Goal: Complete application form

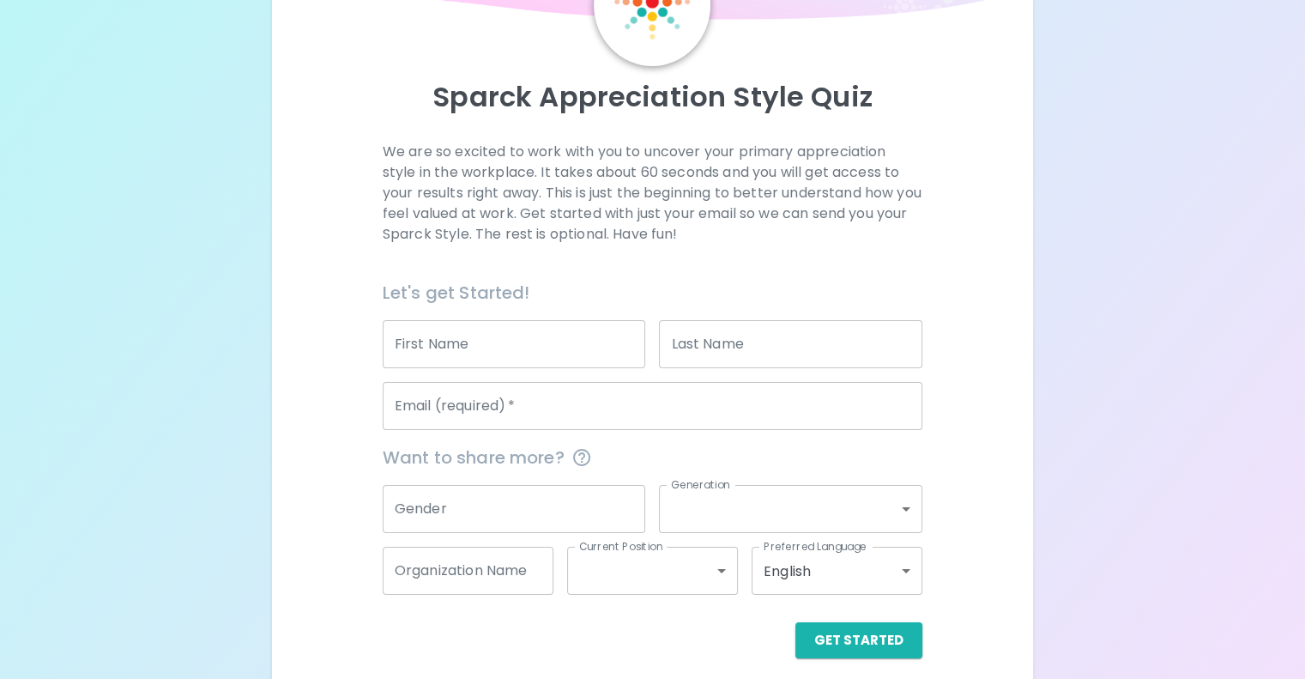
scroll to position [172, 0]
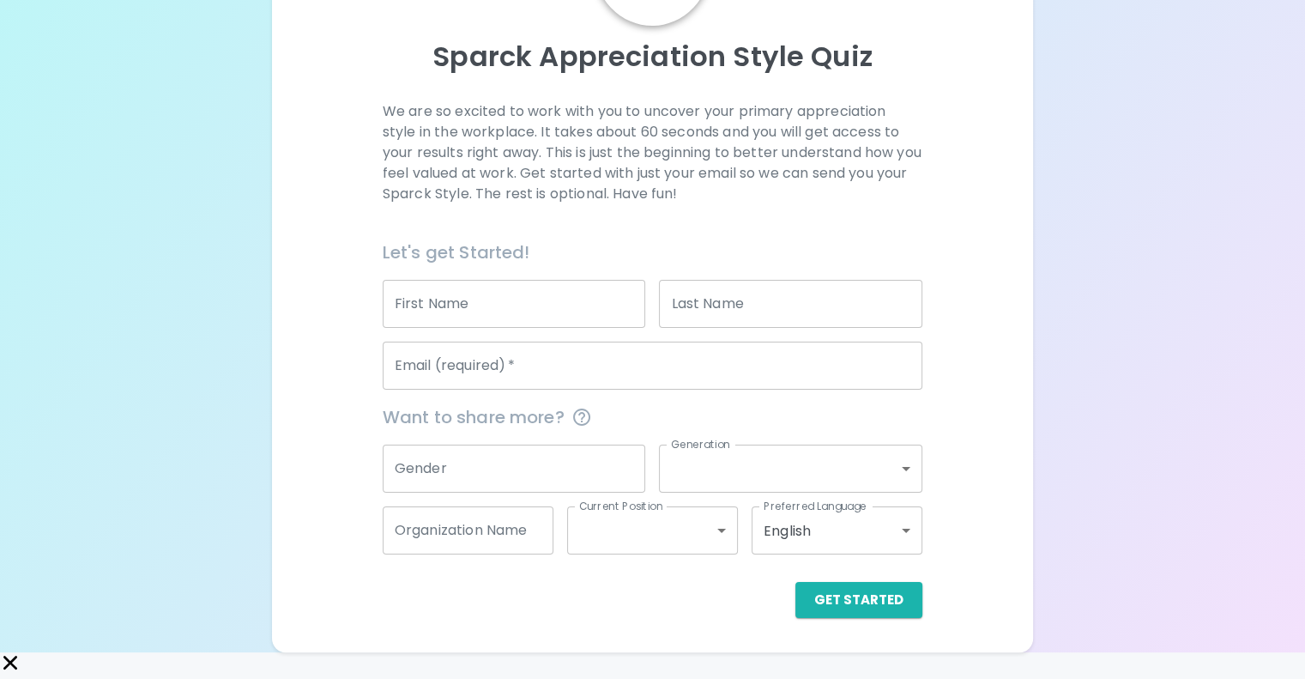
click at [523, 328] on input "First Name" at bounding box center [514, 304] width 263 height 48
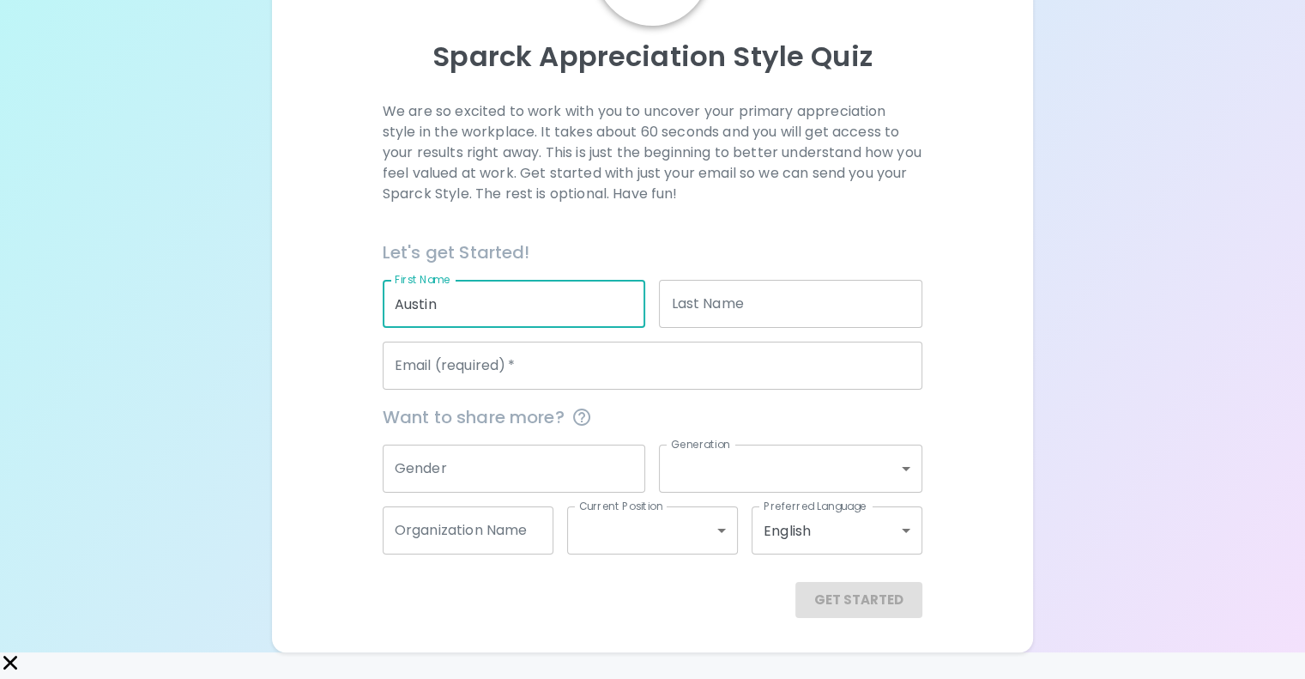
type input "Austin"
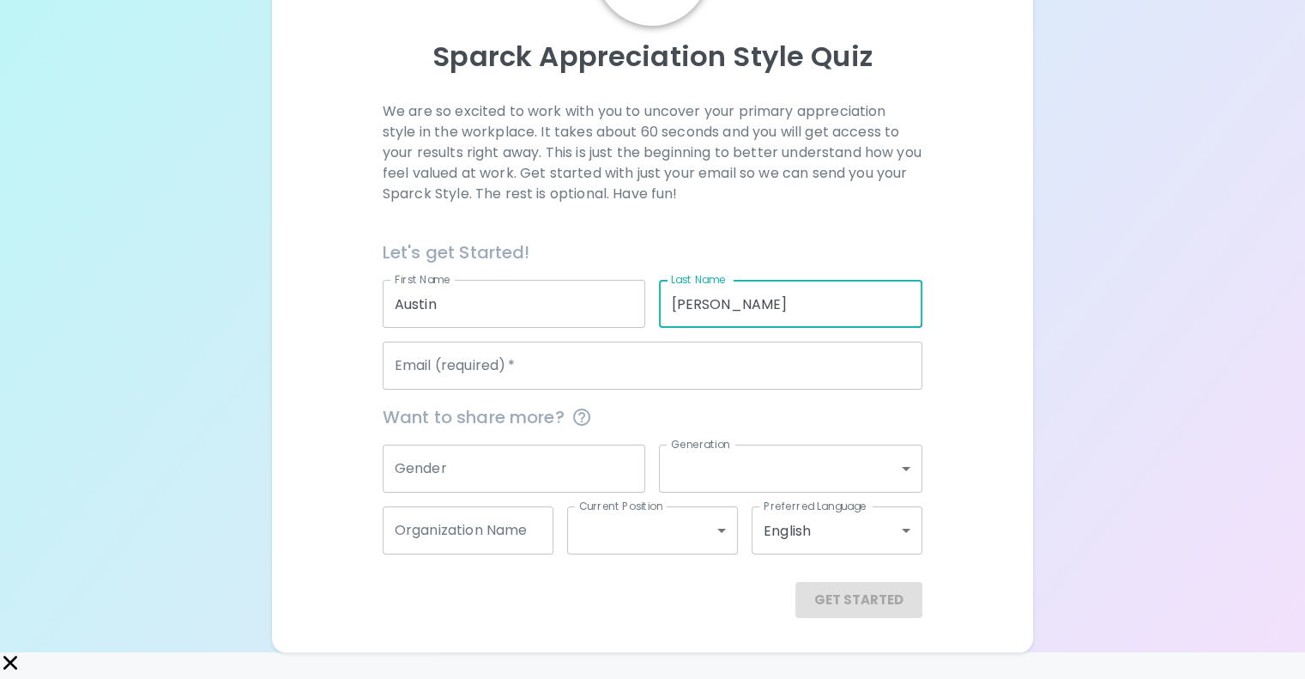
type input "[PERSON_NAME]"
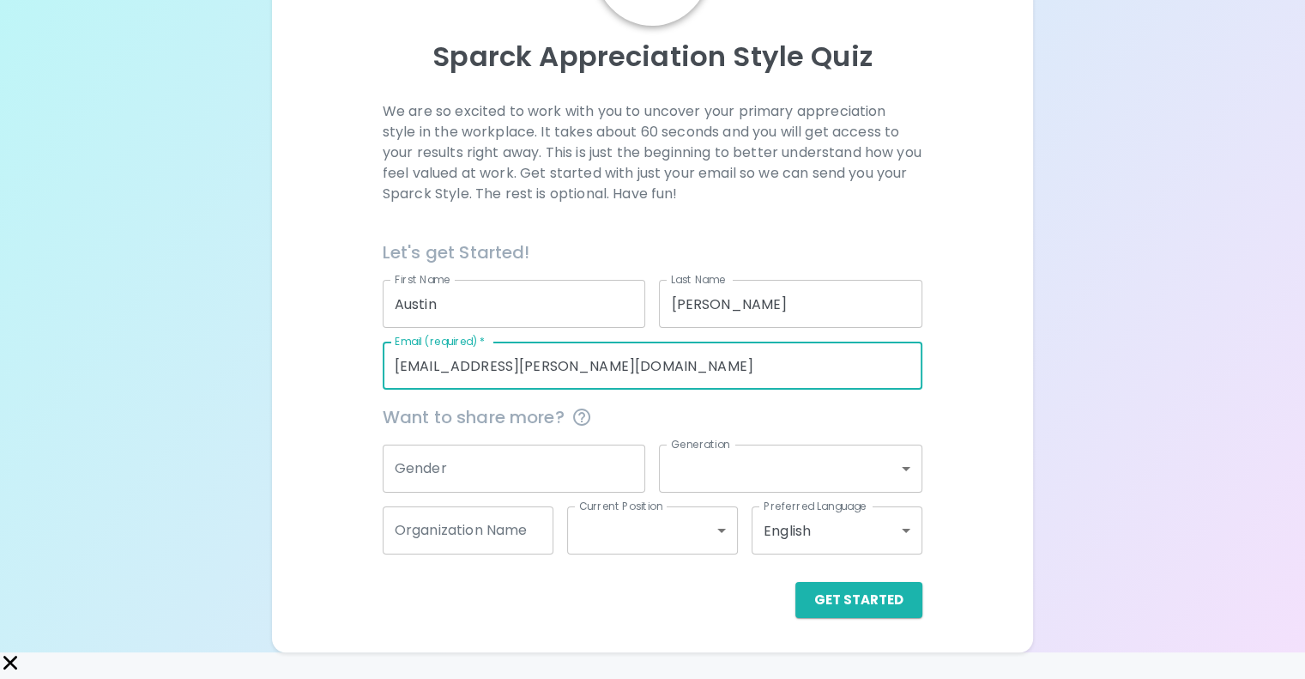
type input "[EMAIL_ADDRESS][PERSON_NAME][DOMAIN_NAME]"
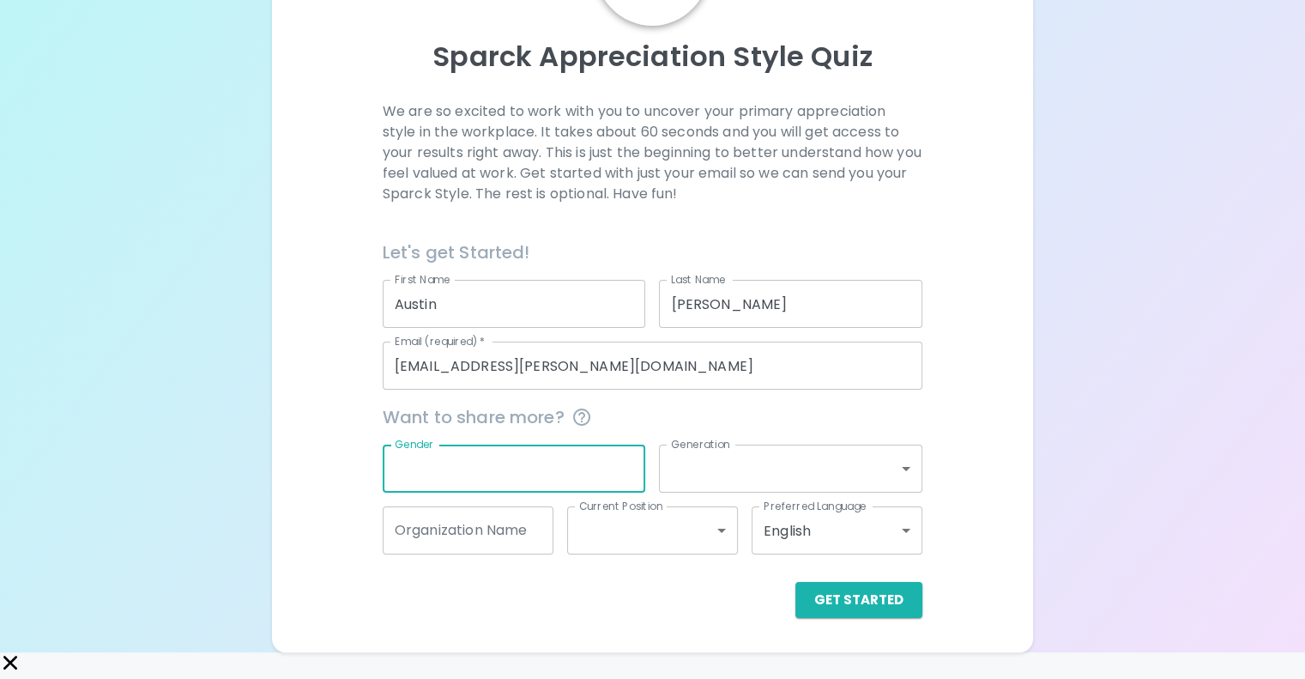
click at [615, 487] on input "Gender" at bounding box center [514, 468] width 263 height 48
type input "[DEMOGRAPHIC_DATA]"
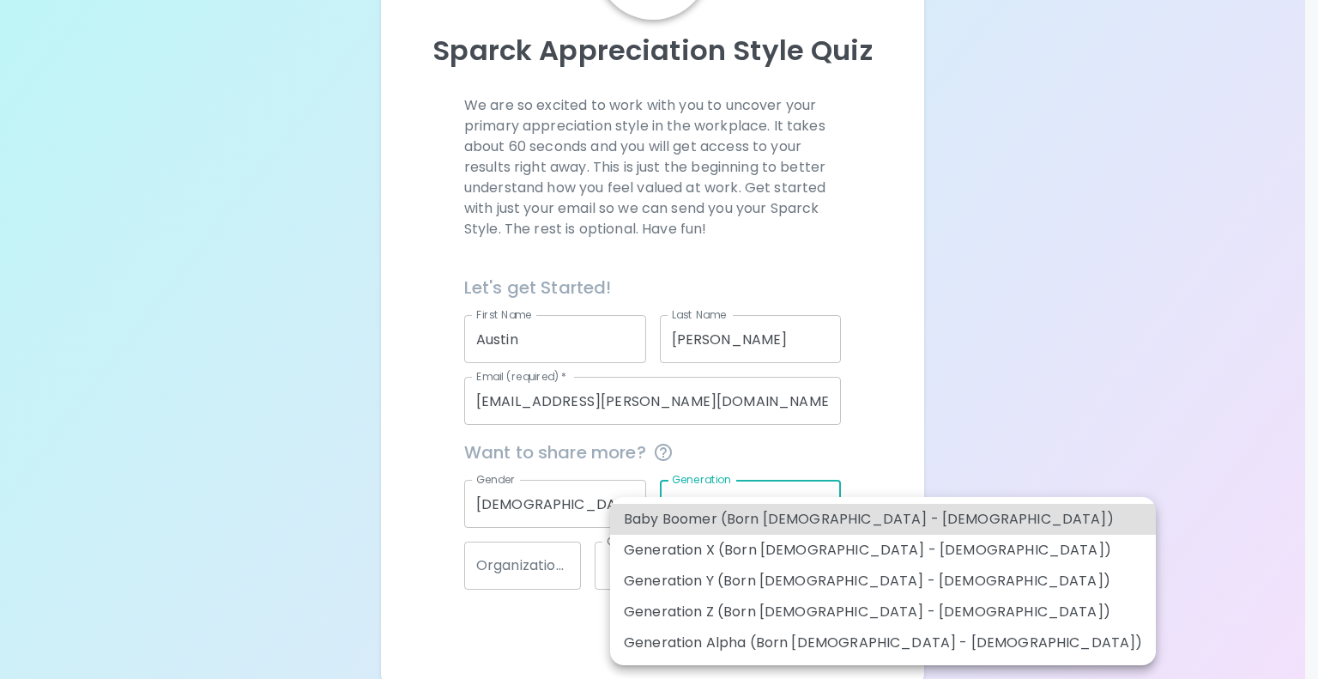
click at [798, 496] on body "Sparck Appreciation Style Quiz We are so excited to work with you to uncover yo…" at bounding box center [659, 270] width 1318 height 885
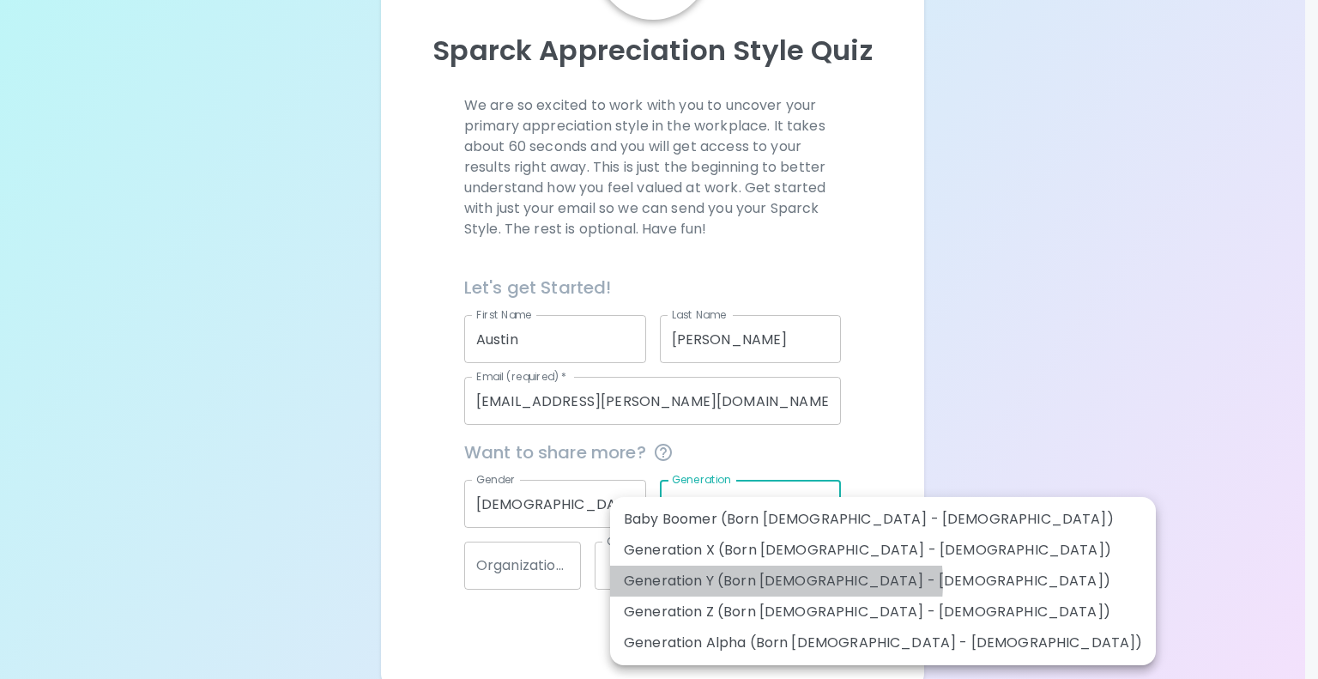
click at [775, 582] on li "Generation Y (Born [DEMOGRAPHIC_DATA] - [DEMOGRAPHIC_DATA])" at bounding box center [883, 580] width 546 height 31
type input "generation_y"
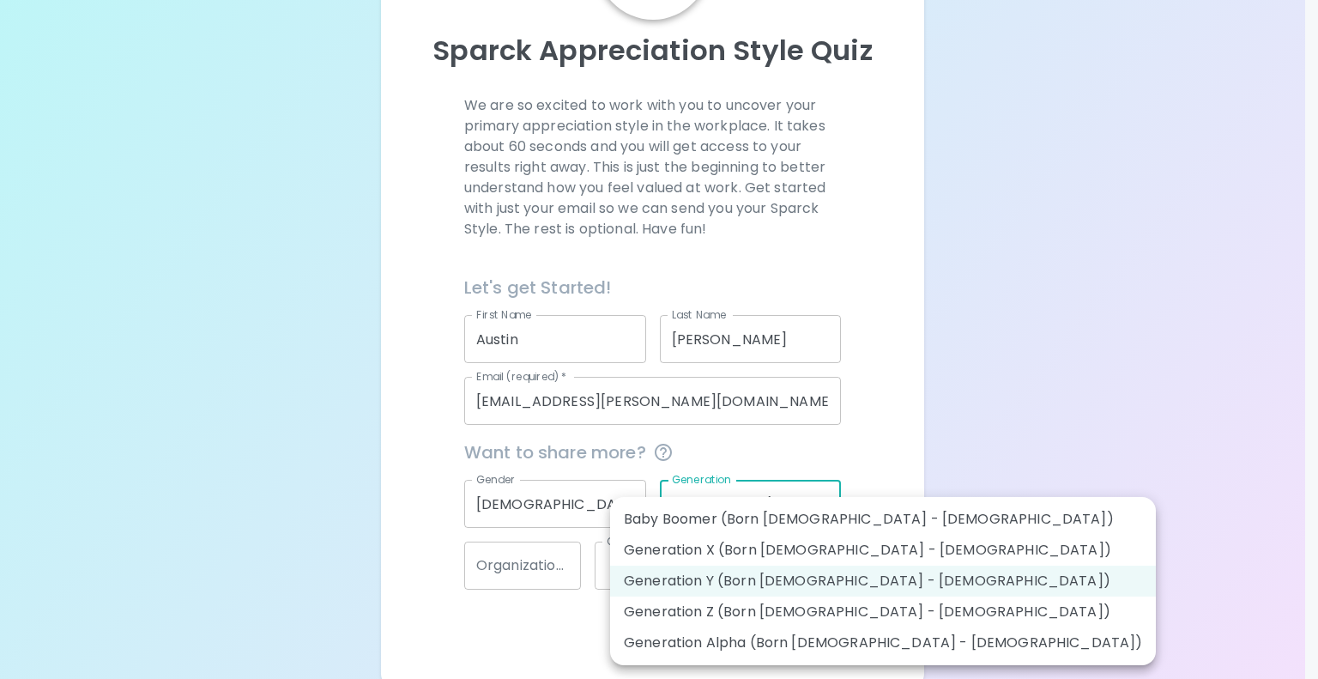
click at [779, 500] on body "Sparck Appreciation Style Quiz We are so excited to work with you to uncover yo…" at bounding box center [659, 270] width 1318 height 885
click at [528, 618] on div at bounding box center [659, 339] width 1318 height 679
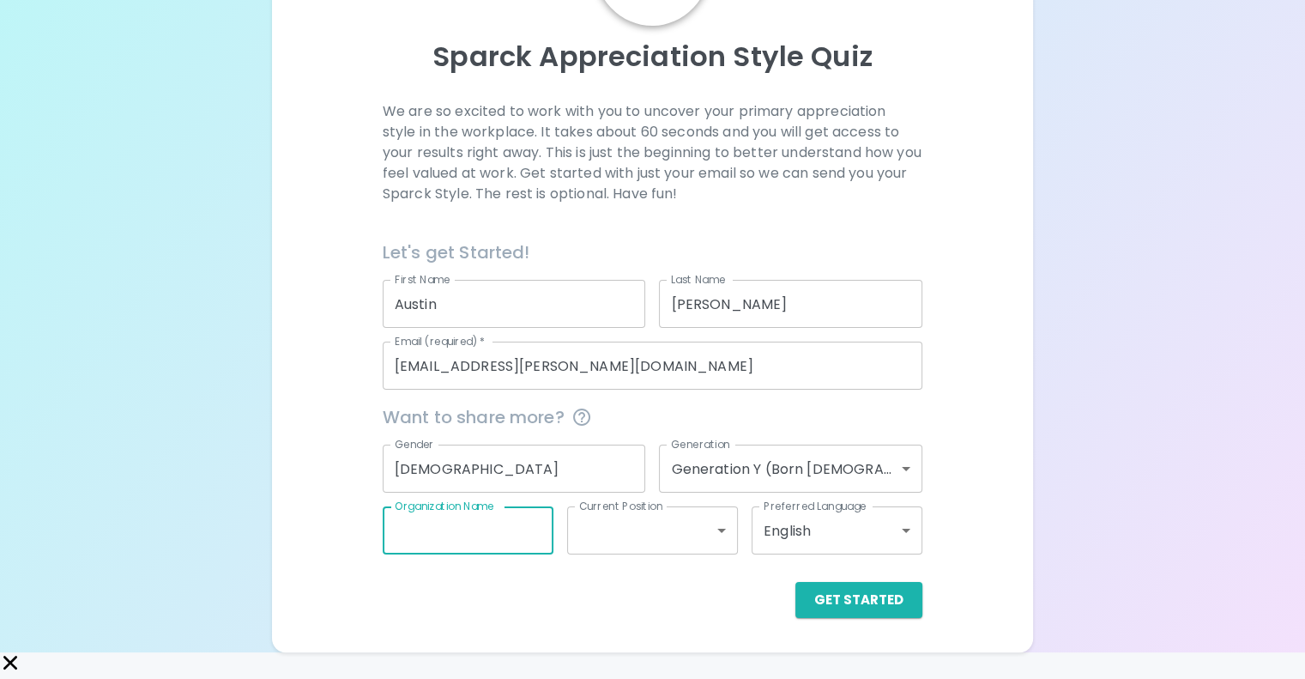
click at [521, 554] on input "Organization Name" at bounding box center [468, 530] width 171 height 48
type input "Prolink"
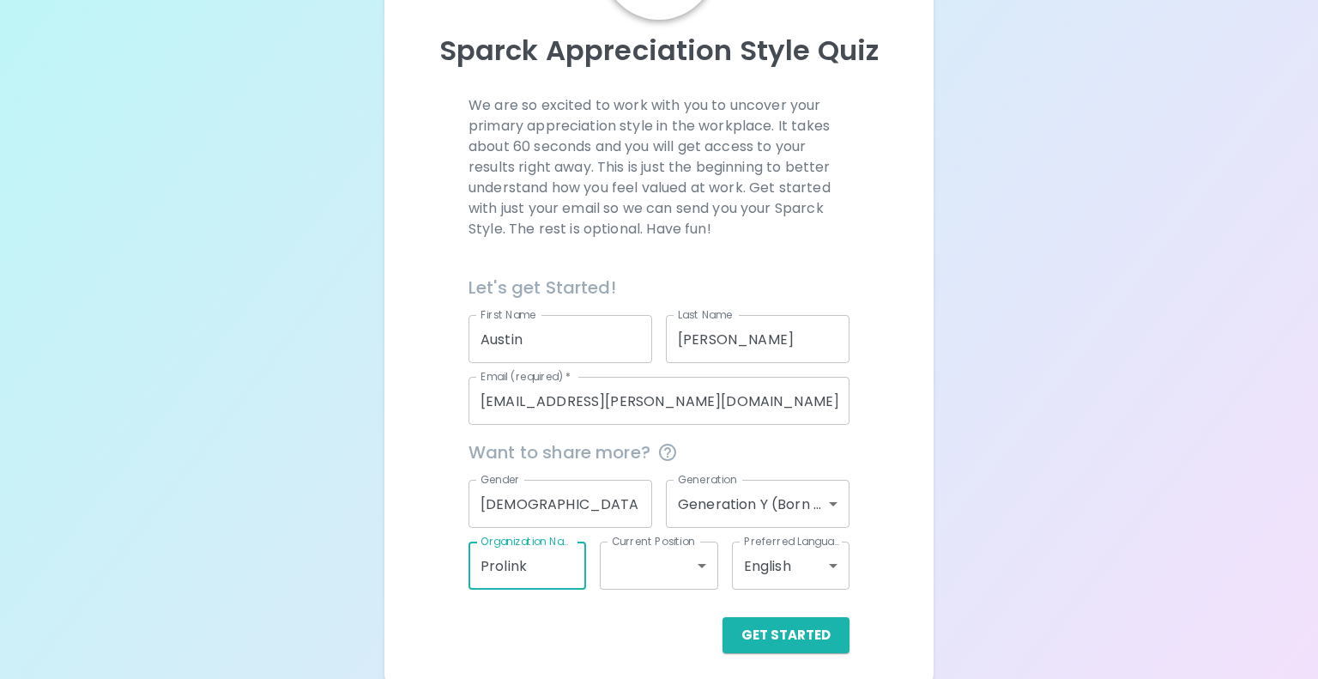
click at [655, 576] on body "Sparck Appreciation Style Quiz We are so excited to work with you to uncover yo…" at bounding box center [659, 270] width 1318 height 885
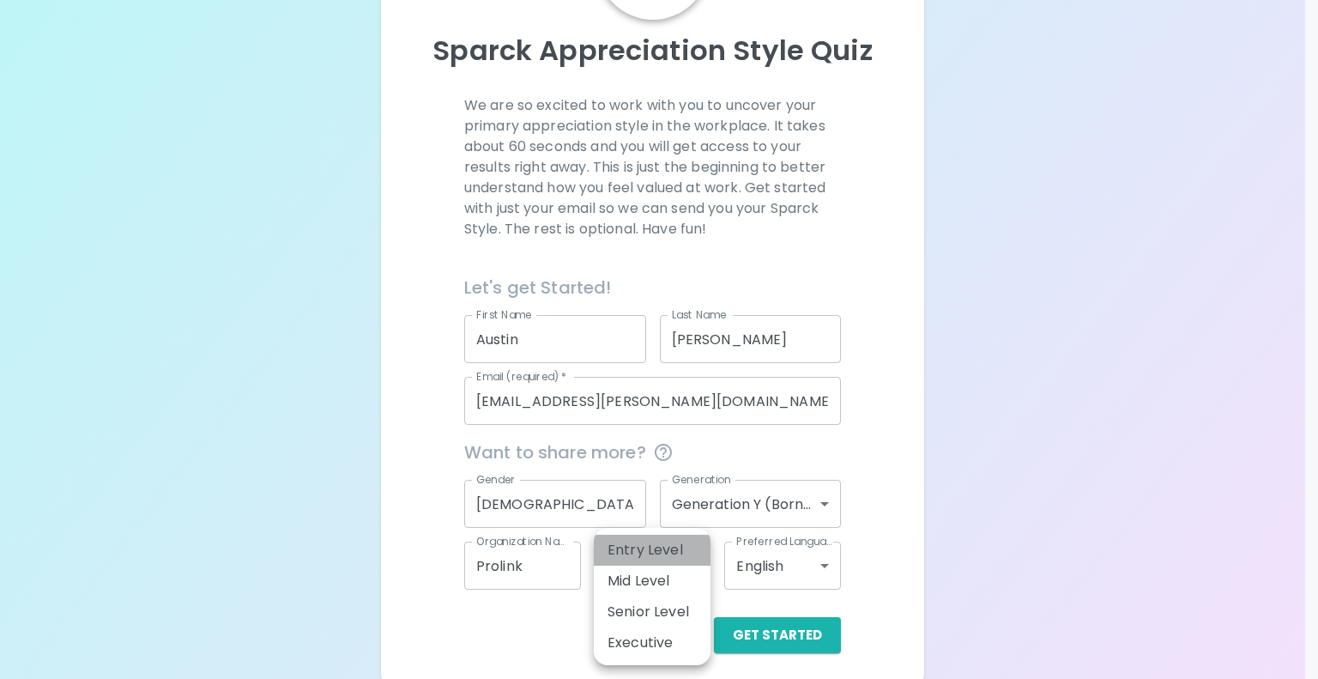
click at [650, 544] on li "Entry Level" at bounding box center [652, 549] width 117 height 31
type input "entry_level"
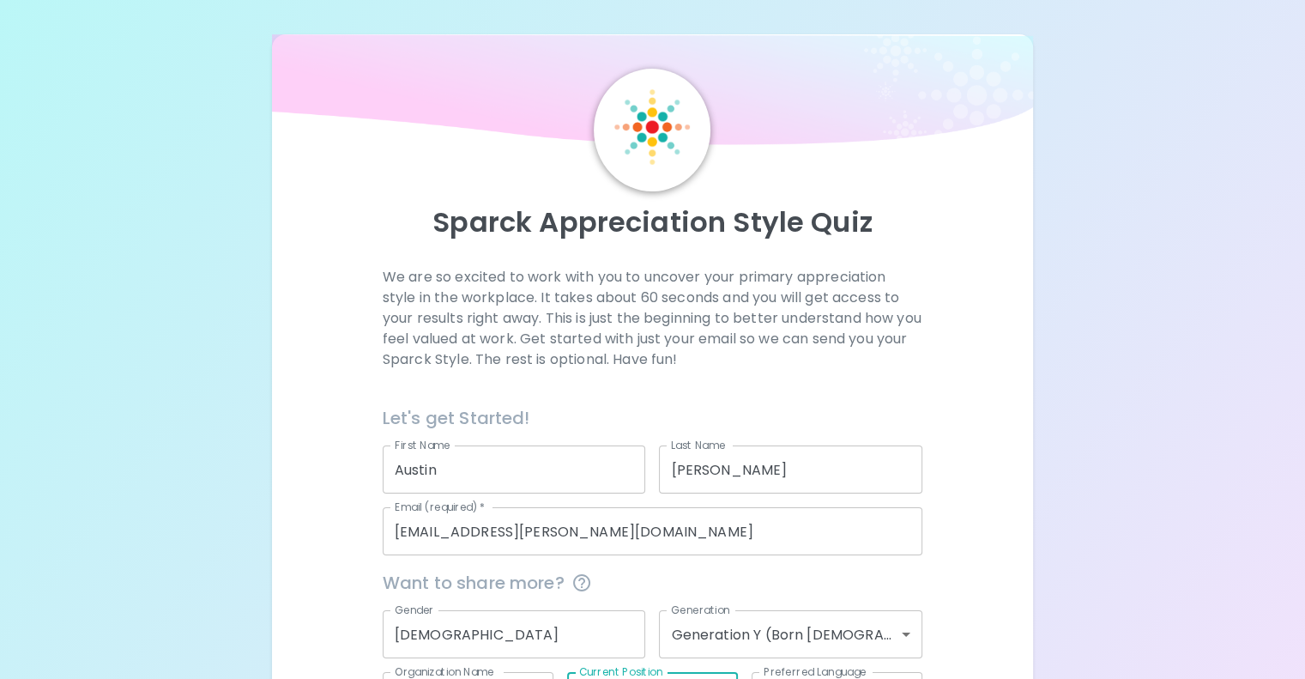
scroll to position [179, 0]
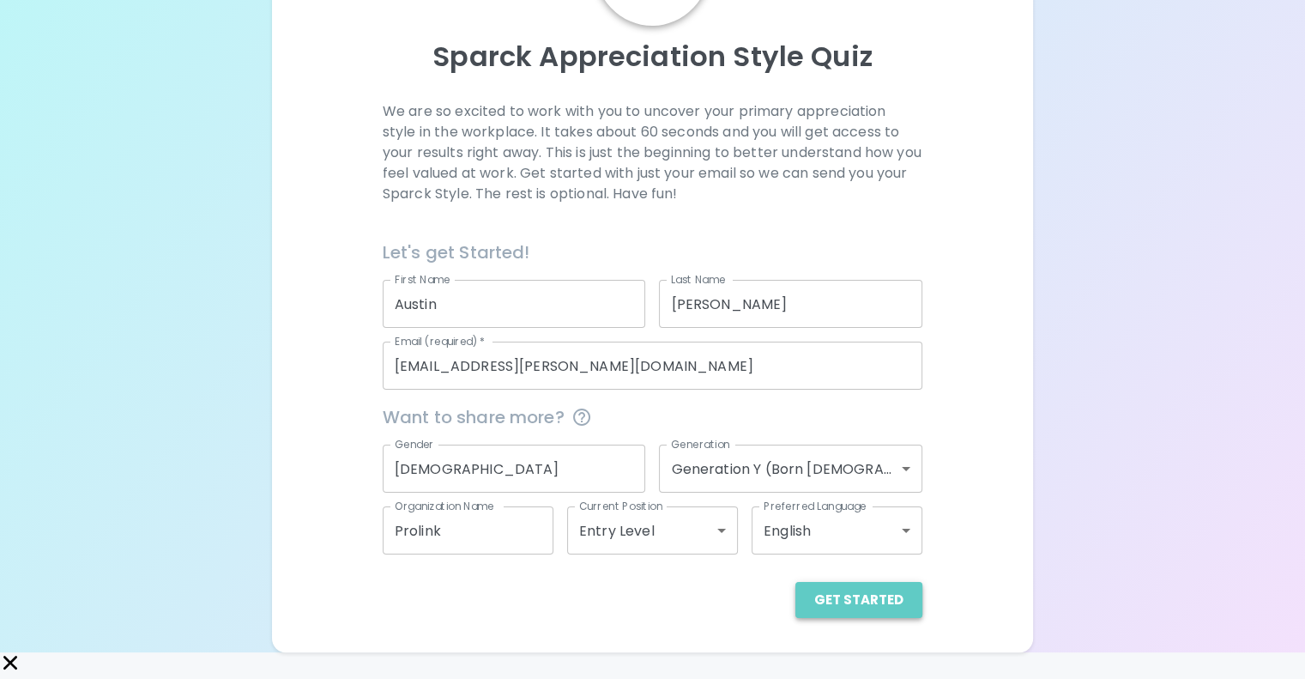
click at [795, 618] on button "Get Started" at bounding box center [858, 600] width 127 height 36
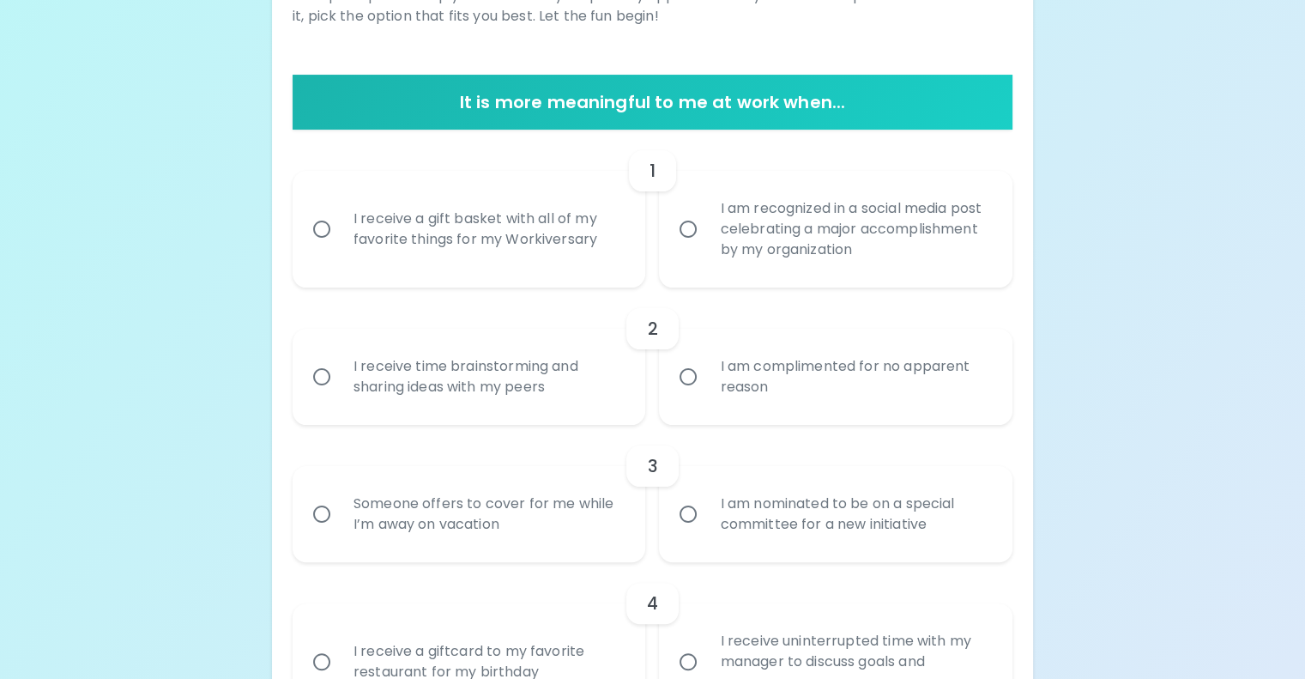
scroll to position [282, 0]
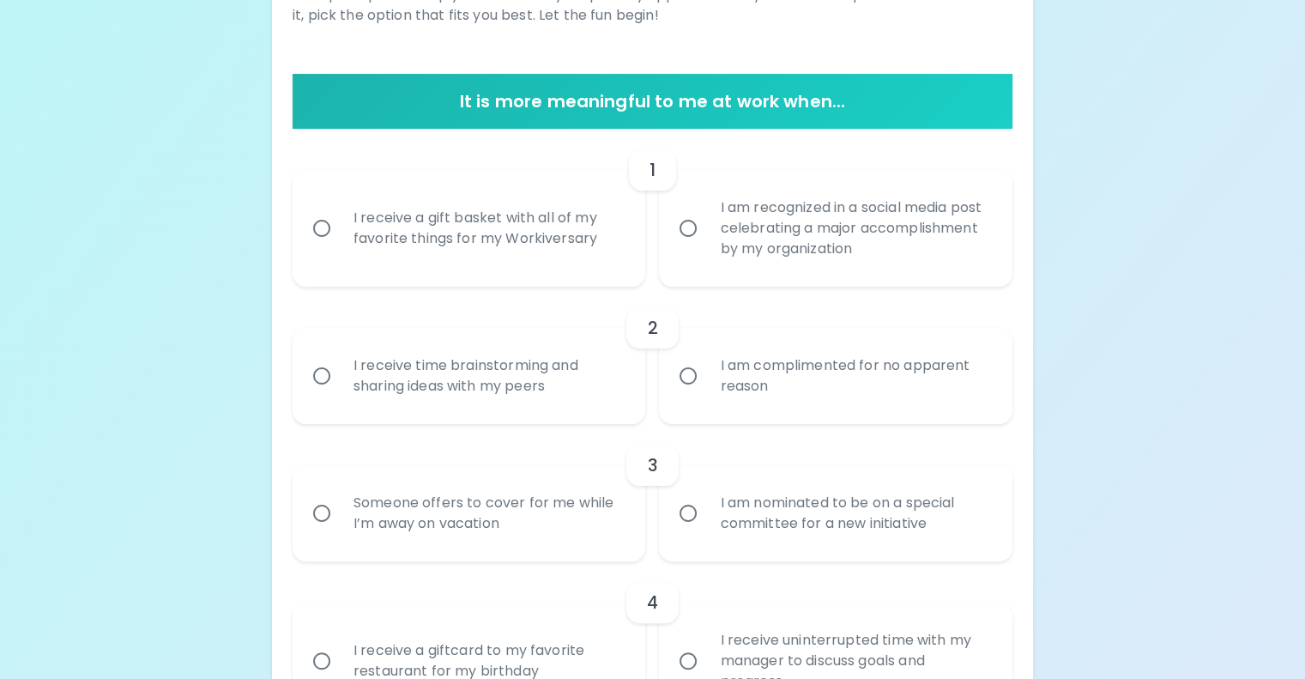
click at [690, 246] on input "I am recognized in a social media post celebrating a major accomplishment by my…" at bounding box center [688, 228] width 36 height 36
radio input "true"
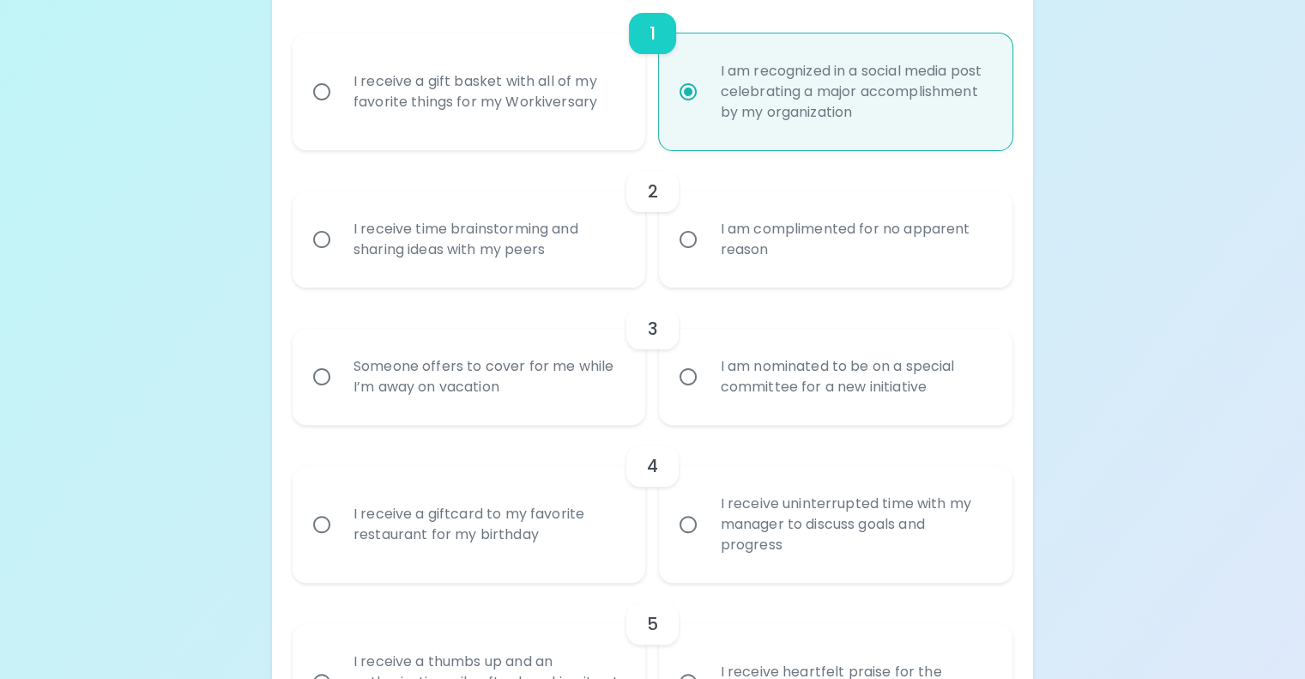
scroll to position [419, 0]
click at [340, 256] on input "I receive time brainstorming and sharing ideas with my peers" at bounding box center [322, 238] width 36 height 36
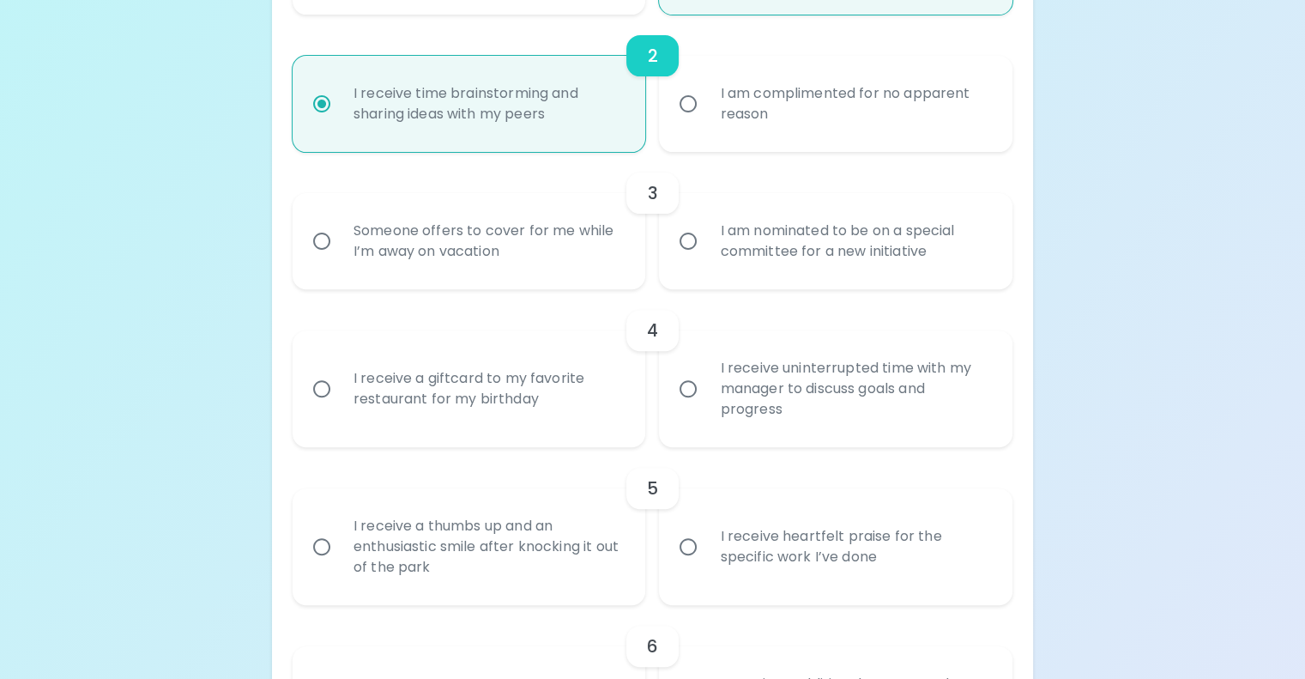
scroll to position [557, 0]
radio input "true"
click at [691, 256] on input "I am nominated to be on a special committee for a new initiative" at bounding box center [688, 238] width 36 height 36
radio input "false"
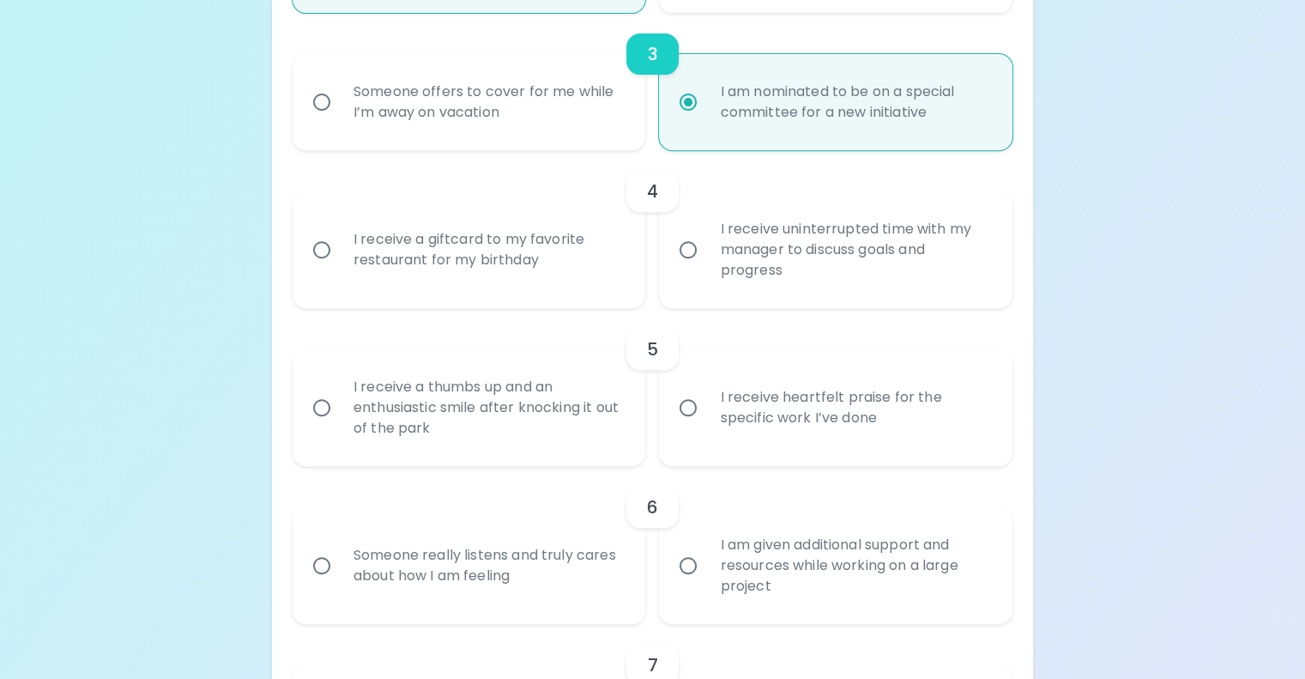
scroll to position [694, 0]
radio input "true"
click at [340, 267] on input "I receive a giftcard to my favorite restaurant for my birthday" at bounding box center [322, 249] width 36 height 36
radio input "false"
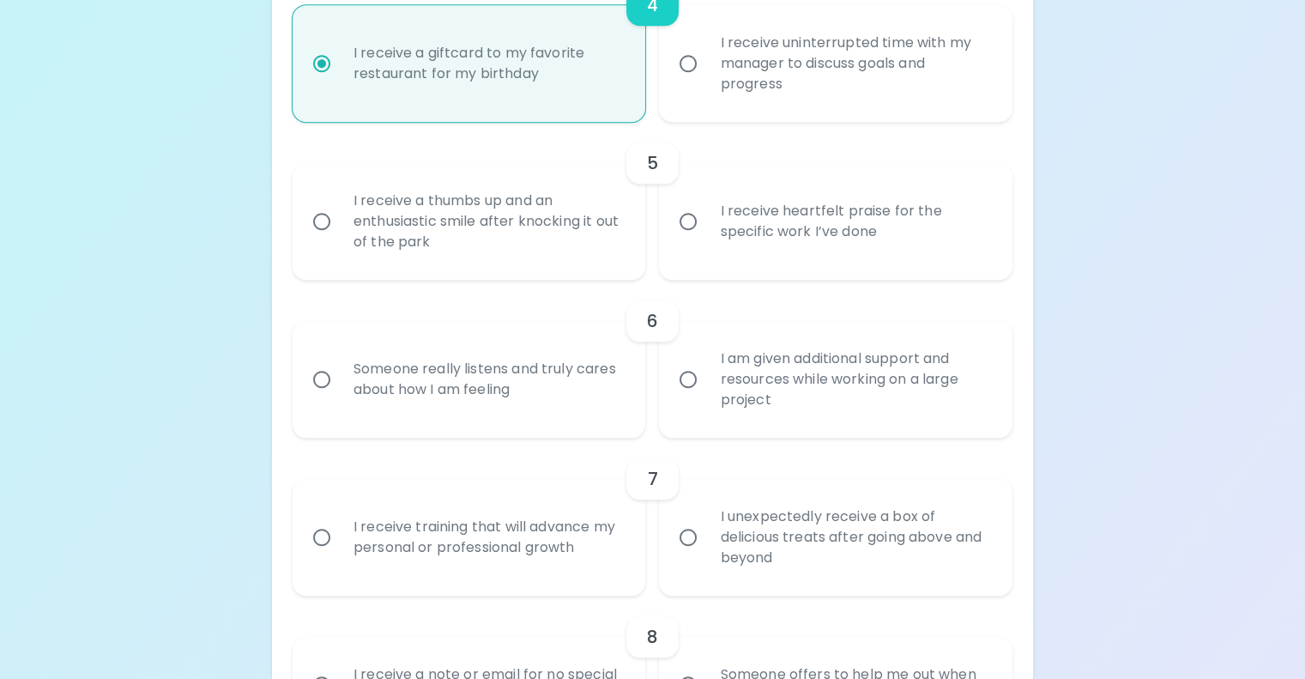
scroll to position [880, 0]
radio input "true"
click at [686, 238] on input "I receive heartfelt praise for the specific work I’ve done" at bounding box center [688, 220] width 36 height 36
radio input "false"
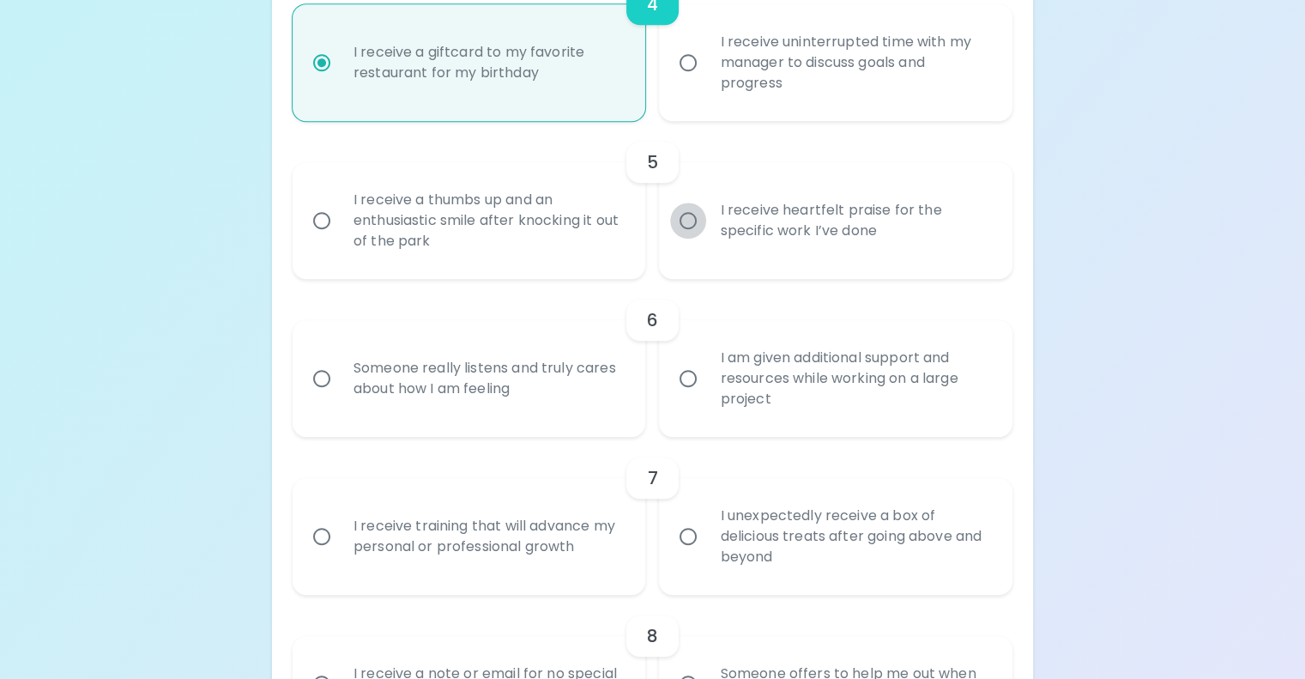
radio input "false"
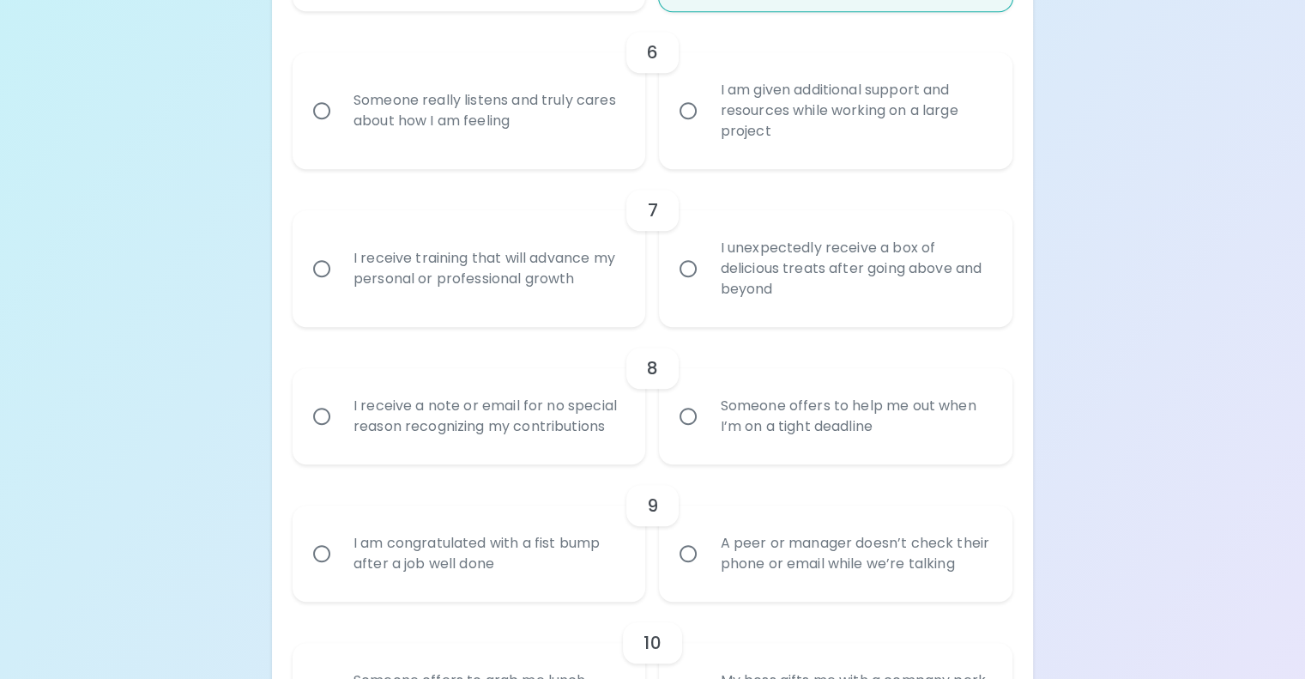
scroll to position [1149, 0]
radio input "true"
click at [340, 128] on input "Someone really listens and truly cares about how I am feeling" at bounding box center [322, 110] width 36 height 36
radio input "false"
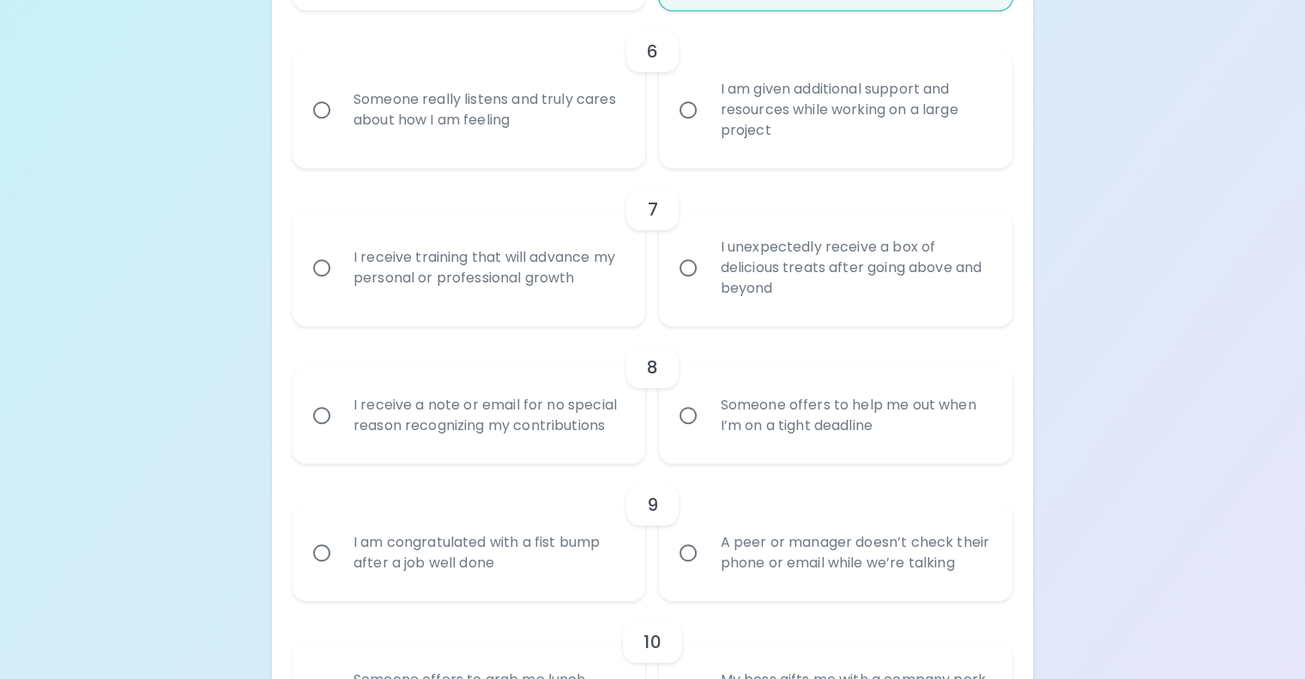
radio input "false"
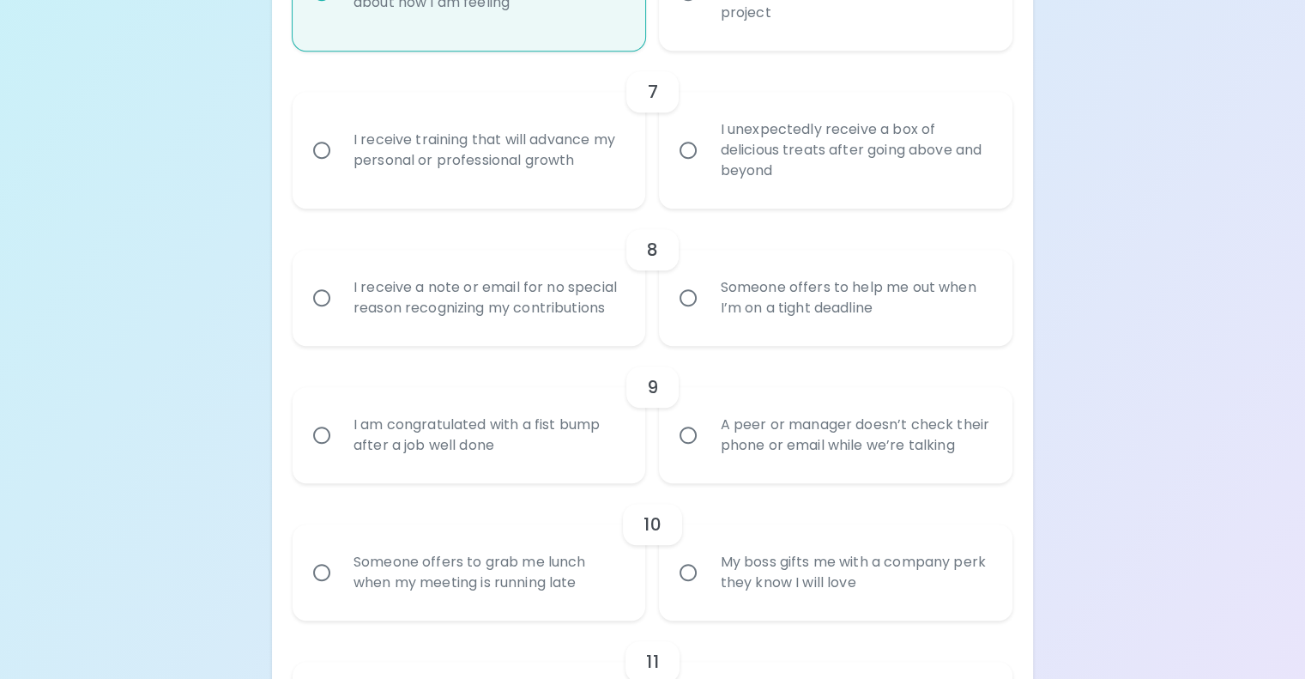
scroll to position [1286, 0]
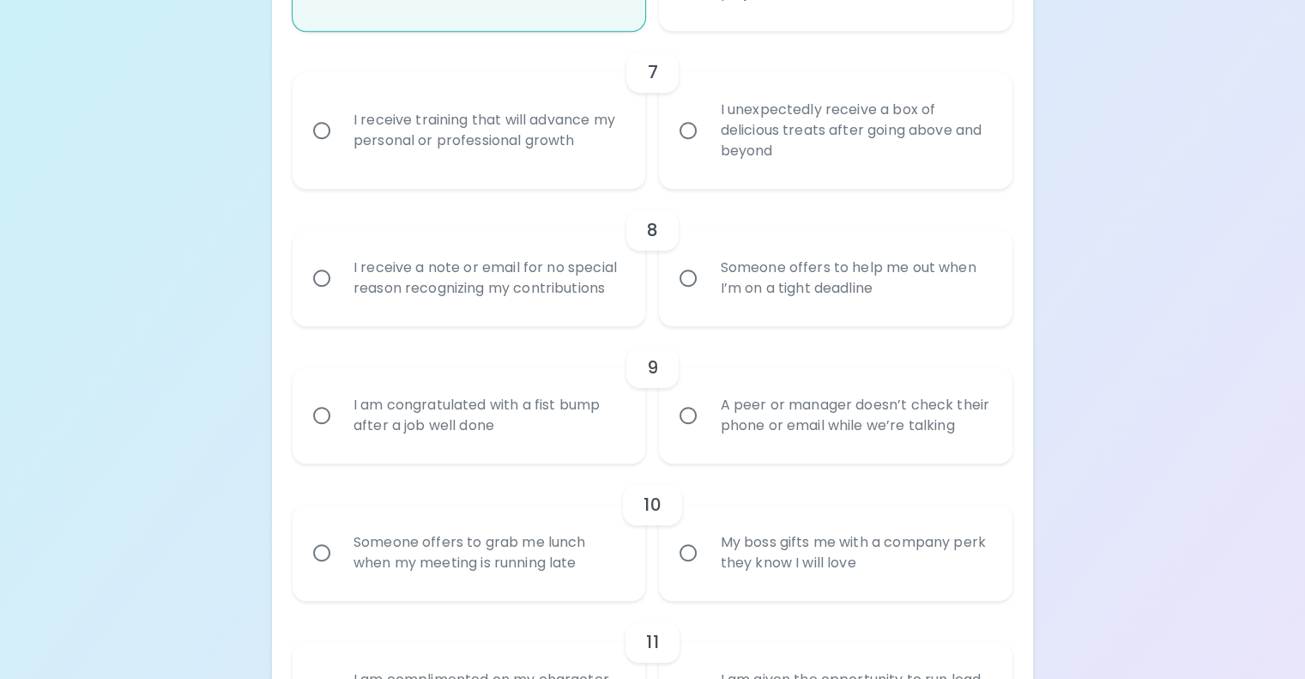
radio input "true"
click at [340, 148] on input "I receive training that will advance my personal or professional growth" at bounding box center [322, 130] width 36 height 36
radio input "false"
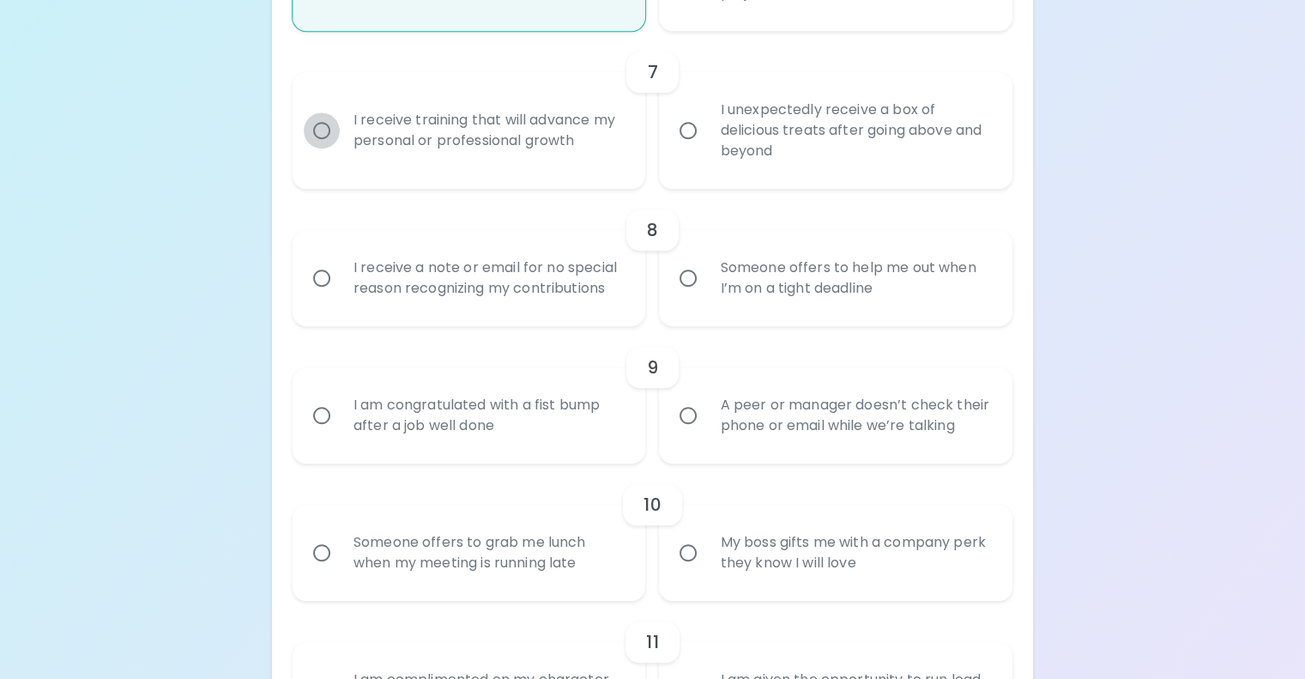
radio input "false"
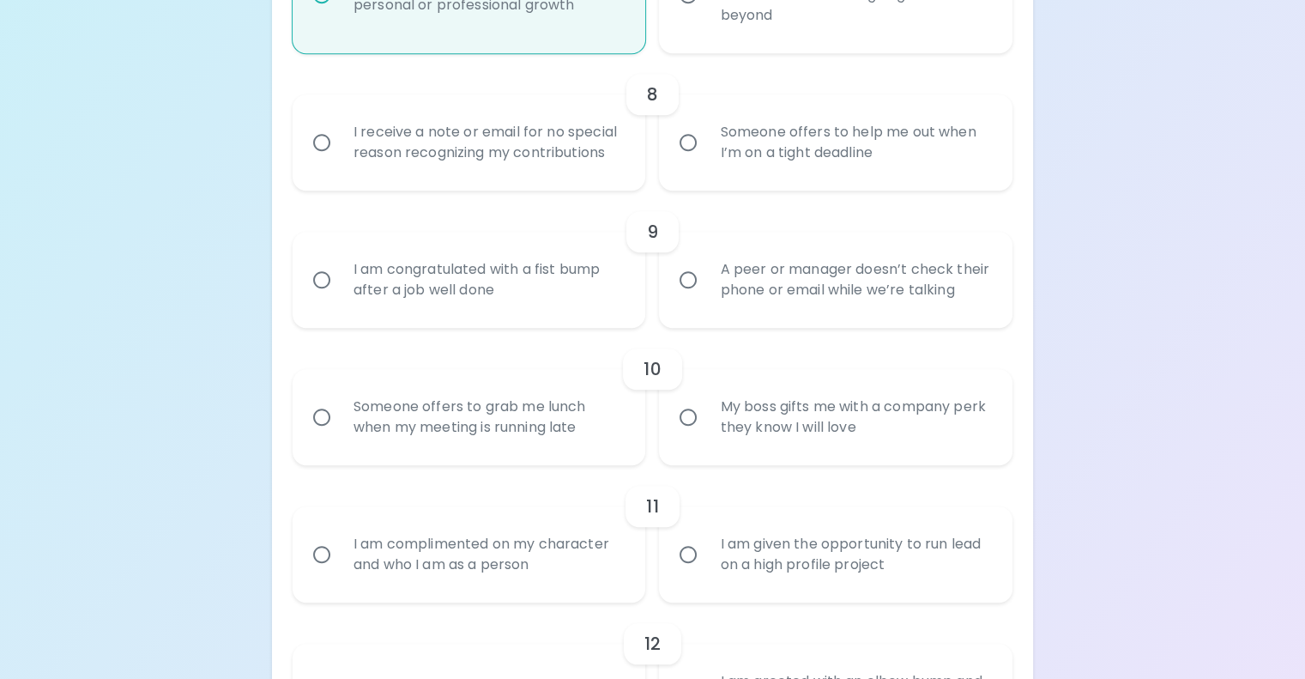
scroll to position [1423, 0]
radio input "true"
click at [340, 159] on input "I receive a note or email for no special reason recognizing my contributions" at bounding box center [322, 141] width 36 height 36
radio input "false"
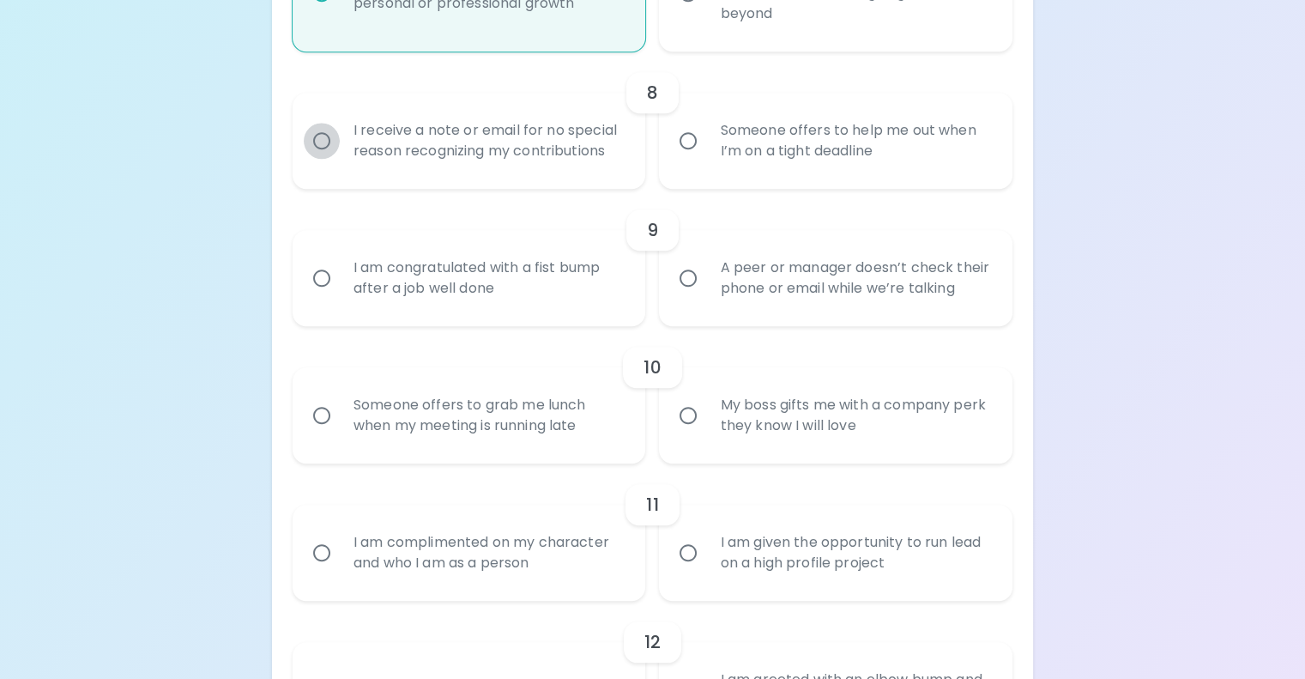
radio input "false"
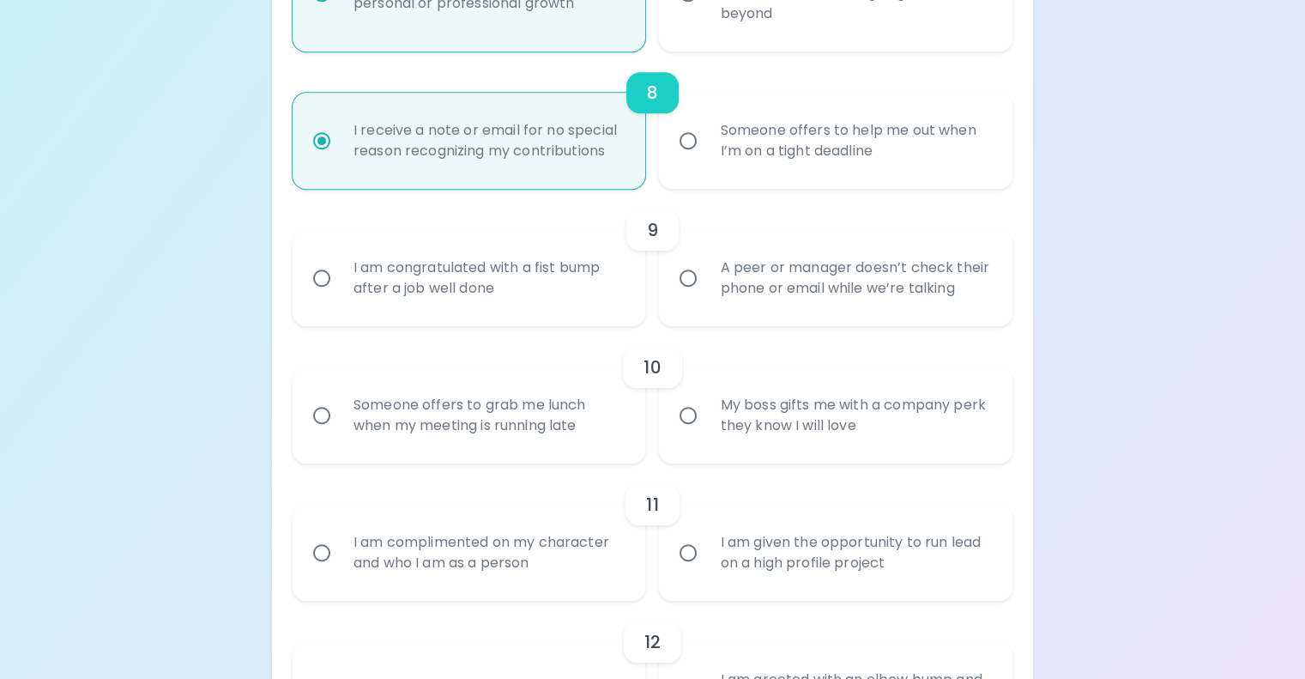
scroll to position [1560, 0]
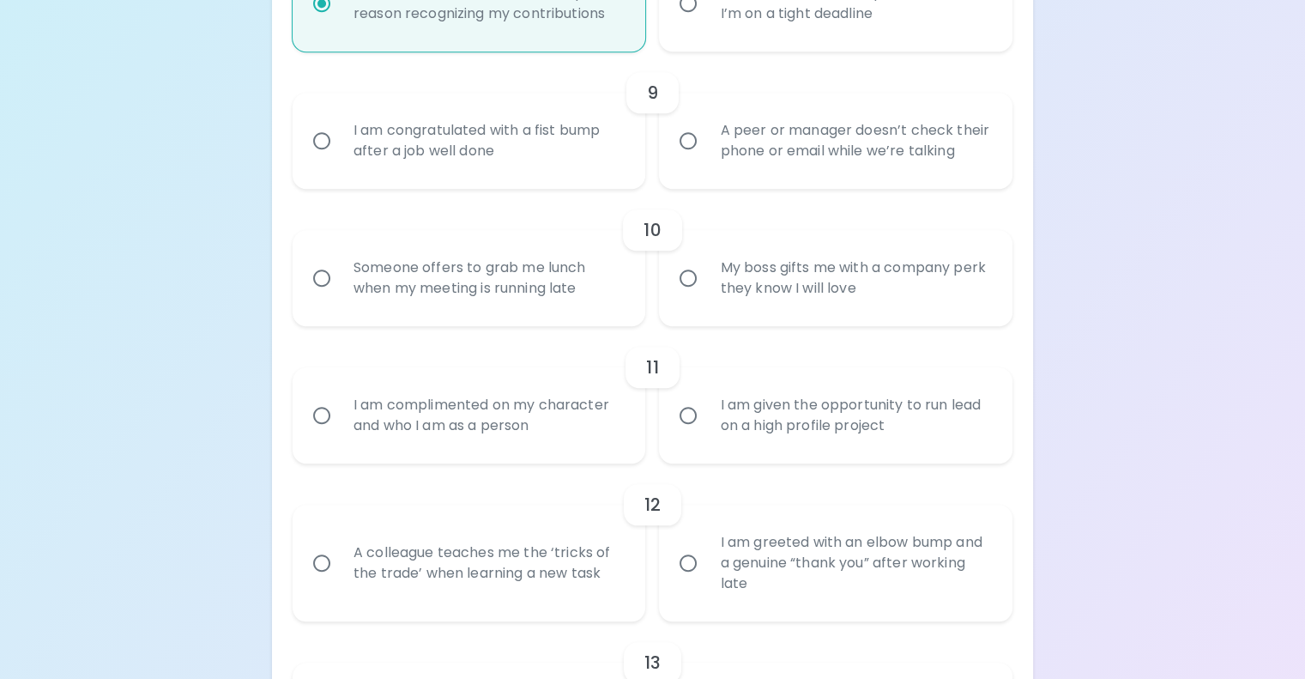
radio input "true"
click at [541, 182] on div "I am congratulated with a fist bump after a job well done" at bounding box center [488, 141] width 297 height 82
click at [340, 159] on input "I am congratulated with a fist bump after a job well done" at bounding box center [322, 141] width 36 height 36
radio input "false"
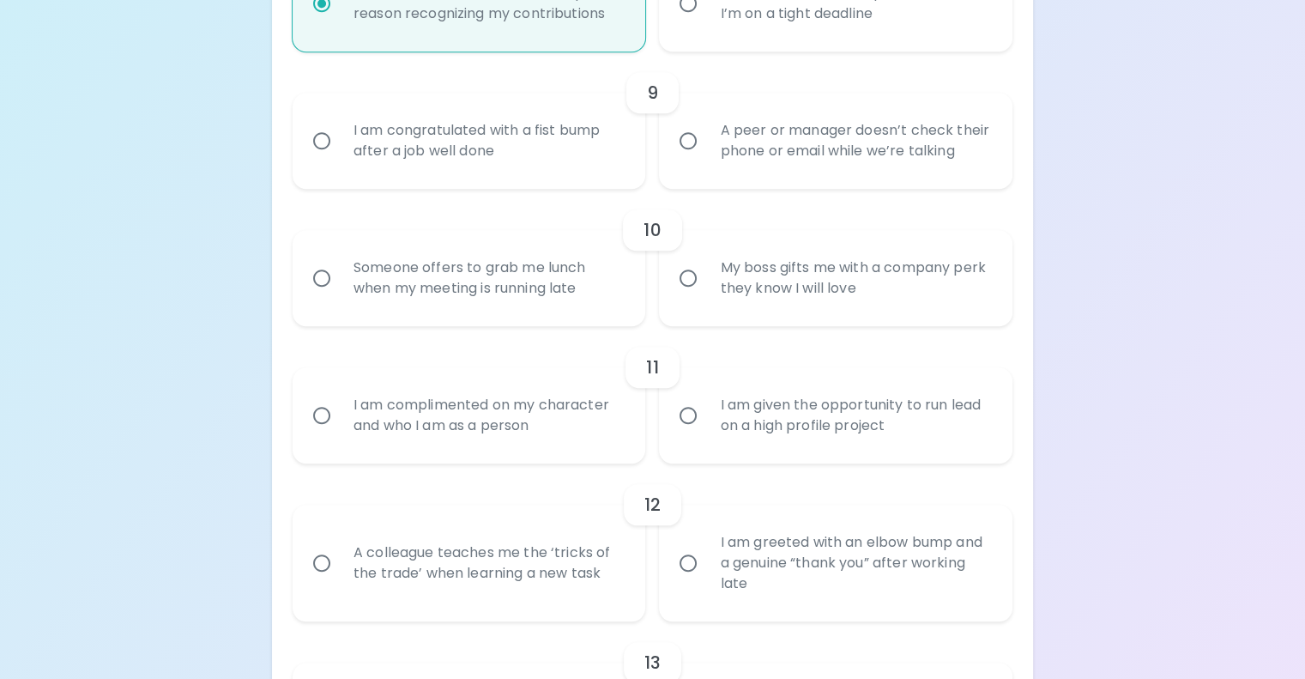
radio input "false"
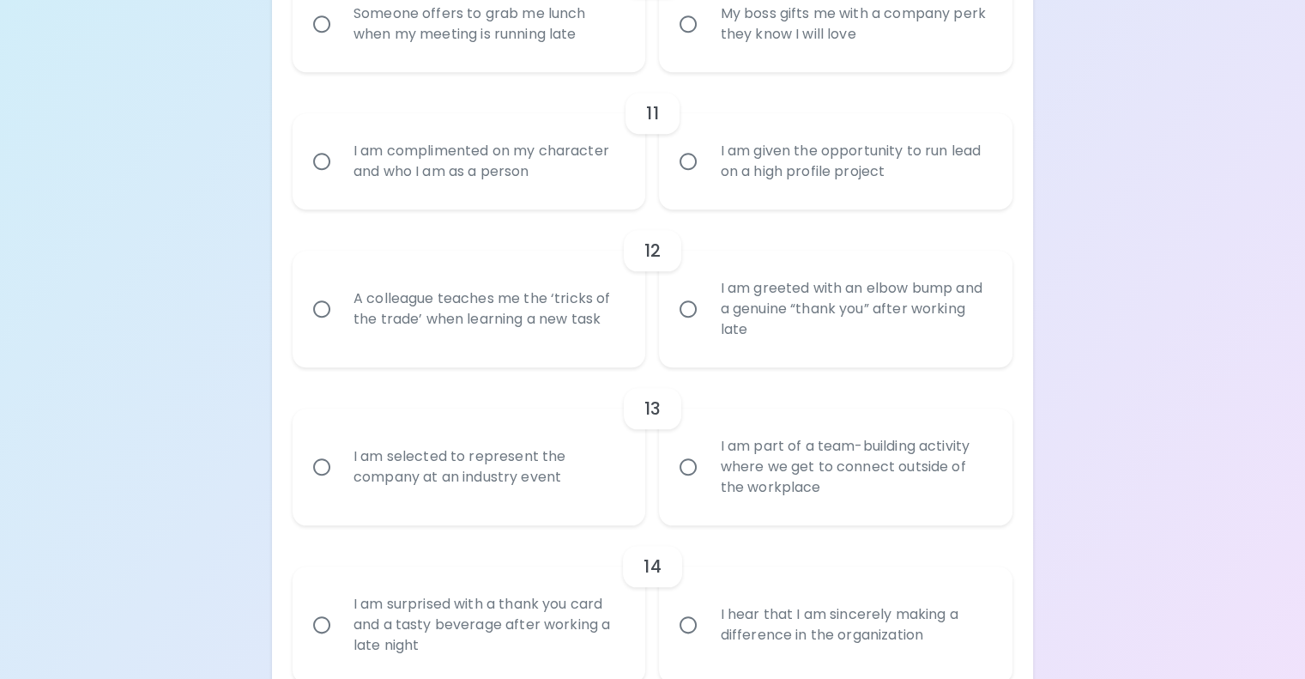
scroll to position [1815, 0]
radio input "true"
click at [560, 64] on div "Someone offers to grab me lunch when my meeting is running late" at bounding box center [488, 23] width 297 height 82
click at [340, 41] on input "Someone offers to grab me lunch when my meeting is running late" at bounding box center [322, 23] width 36 height 36
radio input "false"
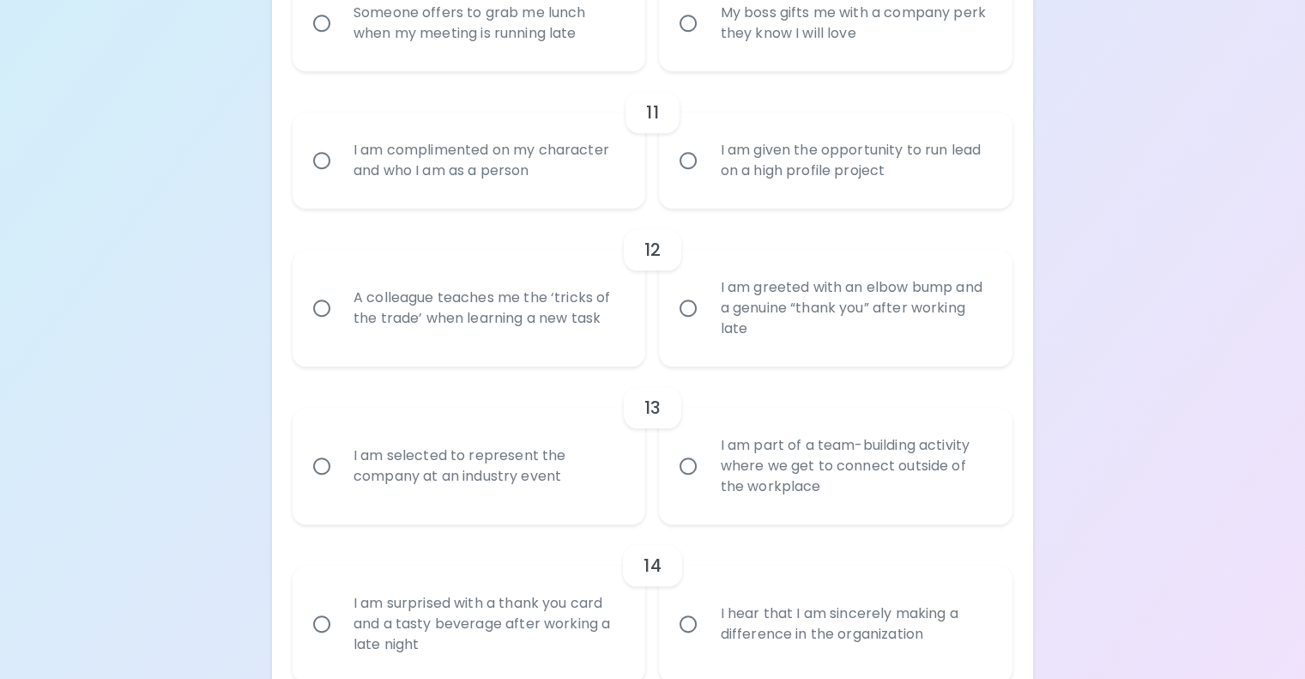
radio input "false"
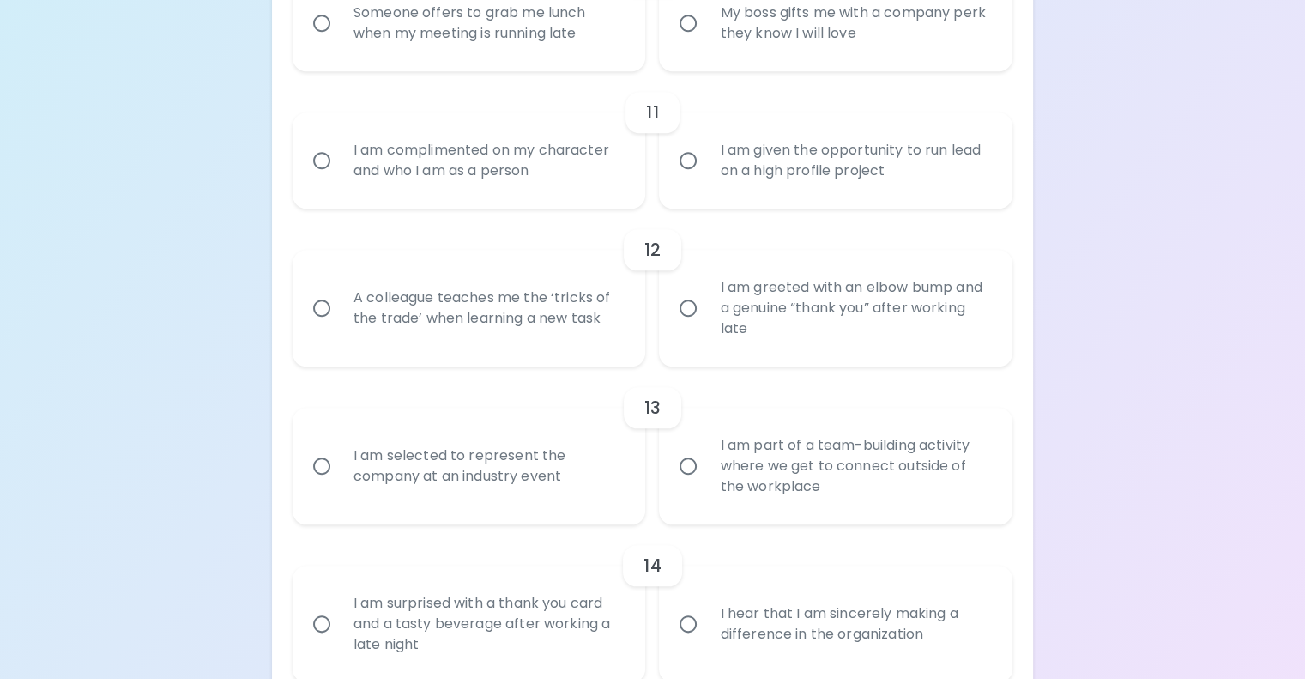
radio input "false"
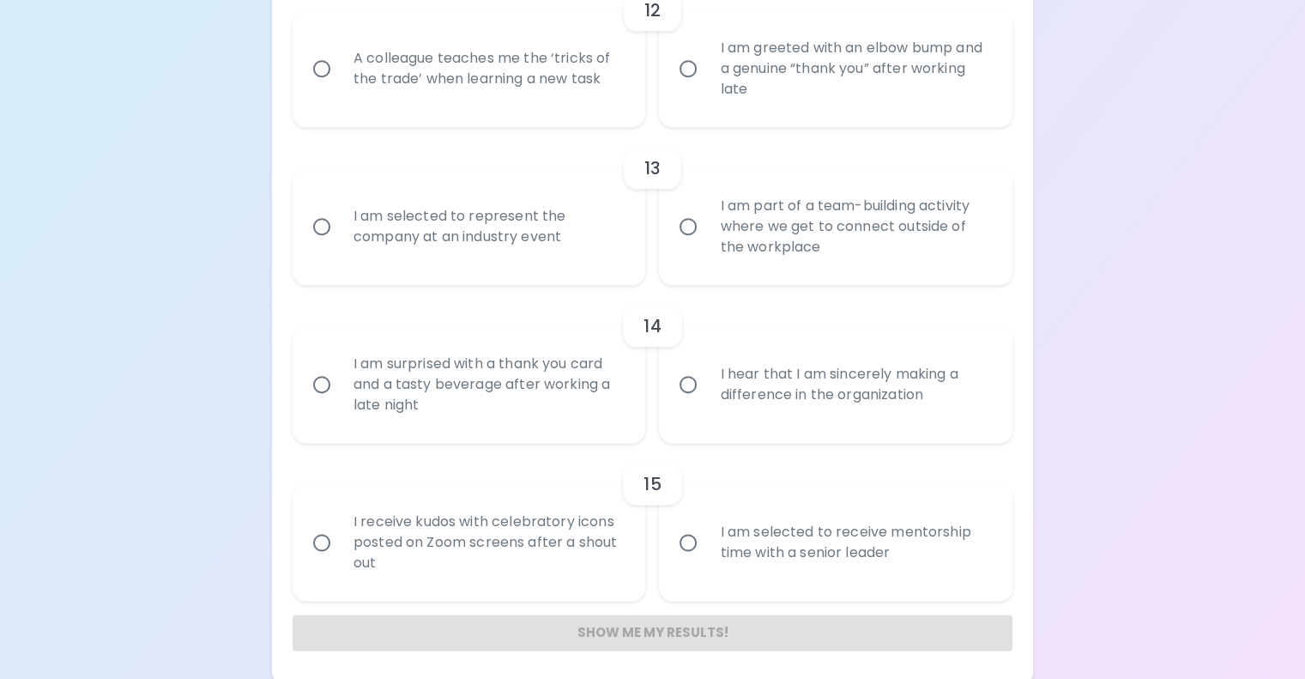
scroll to position [2059, 0]
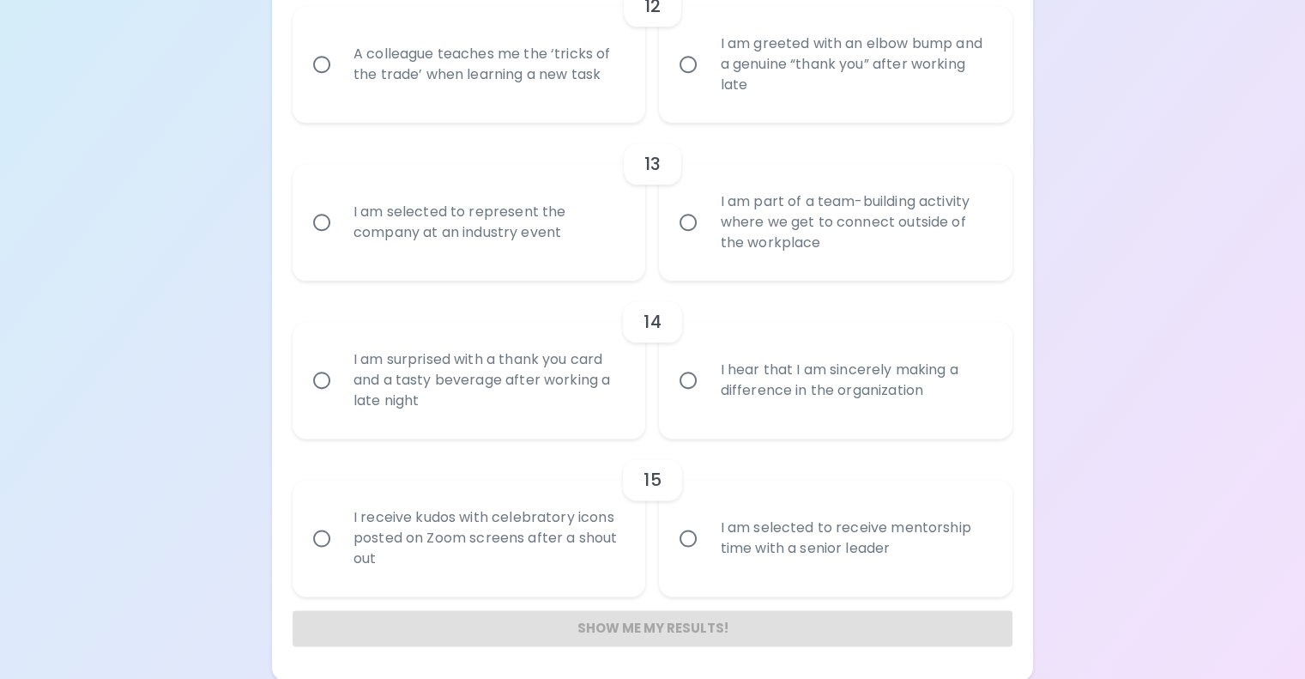
radio input "true"
radio input "false"
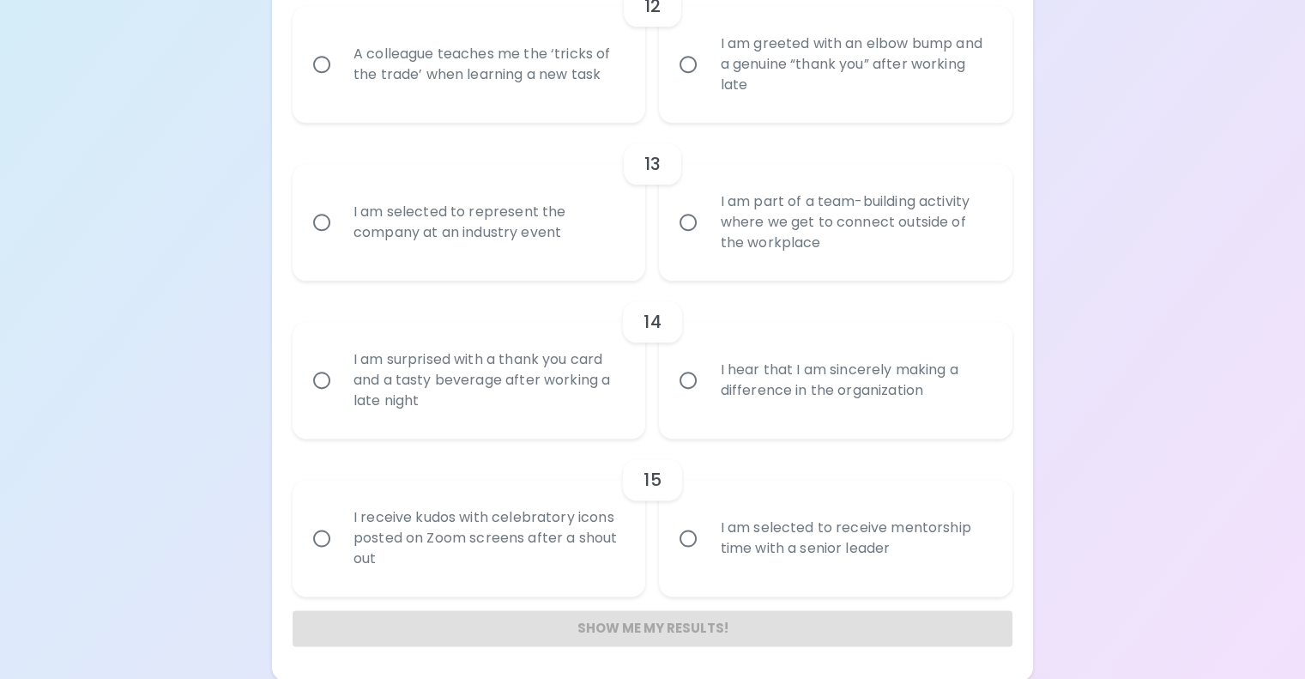
radio input "false"
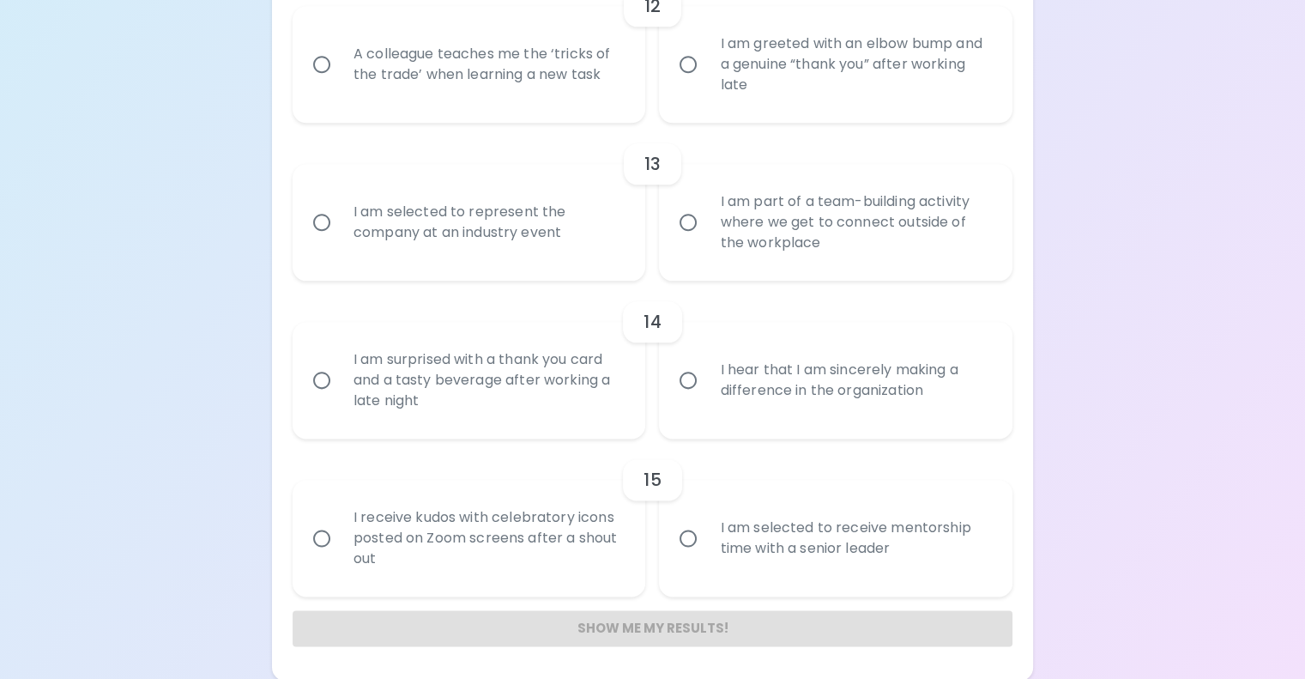
radio input "false"
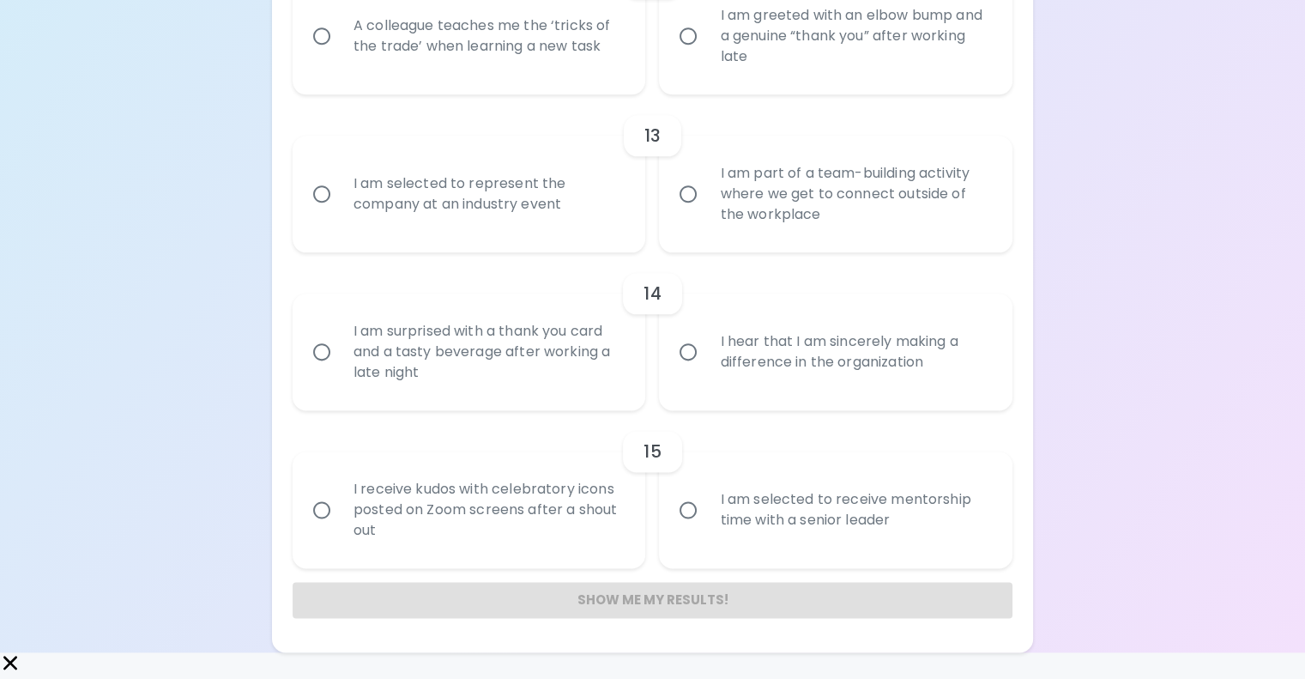
scroll to position [2196, 0]
radio input "true"
click at [340, 54] on input "A colleague teaches me the ‘tricks of the trade’ when learning a new task" at bounding box center [322, 36] width 36 height 36
radio input "false"
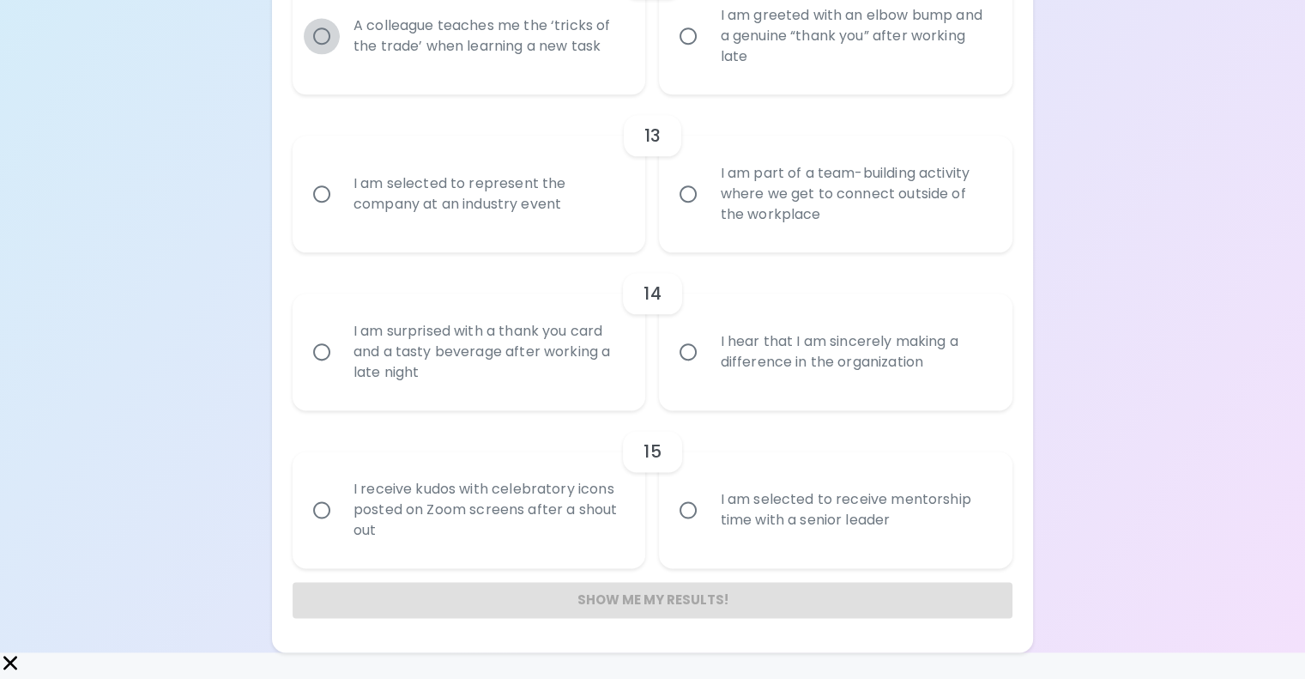
radio input "false"
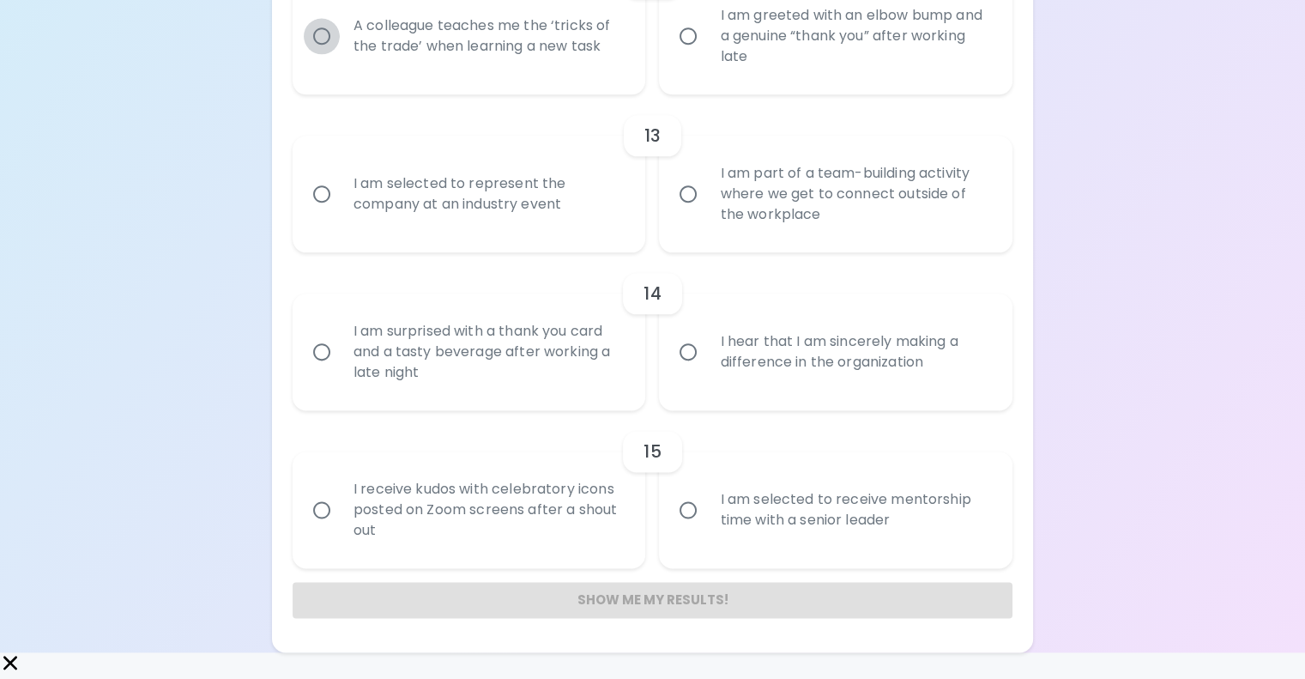
radio input "false"
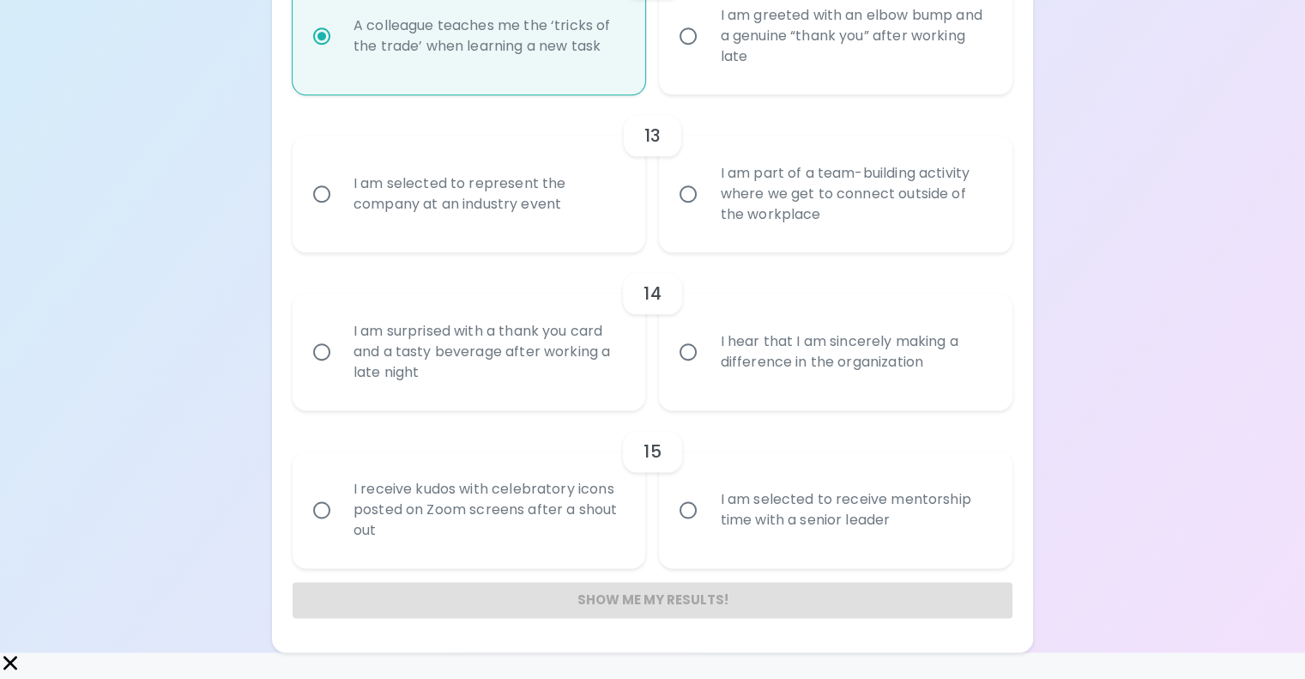
scroll to position [2333, 0]
radio input "true"
click at [584, 235] on div "I am selected to represent the company at an industry event" at bounding box center [488, 194] width 297 height 82
click at [340, 212] on input "I am selected to represent the company at an industry event" at bounding box center [322, 194] width 36 height 36
radio input "false"
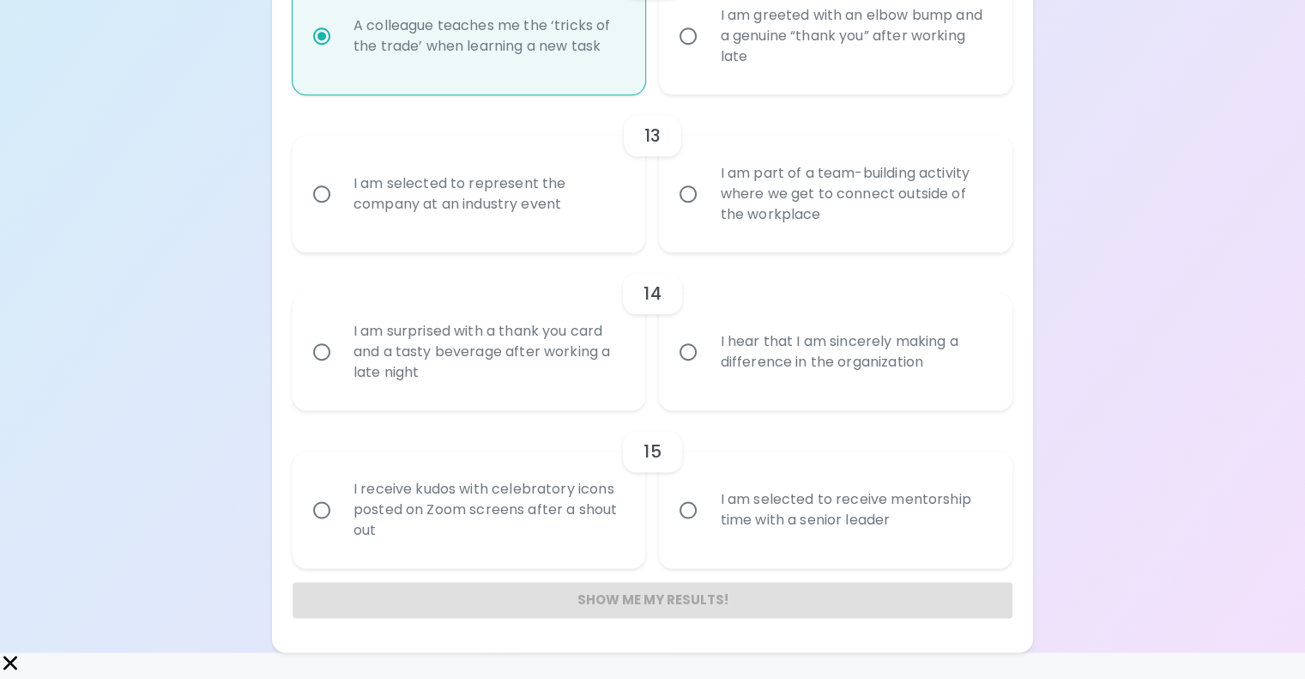
radio input "false"
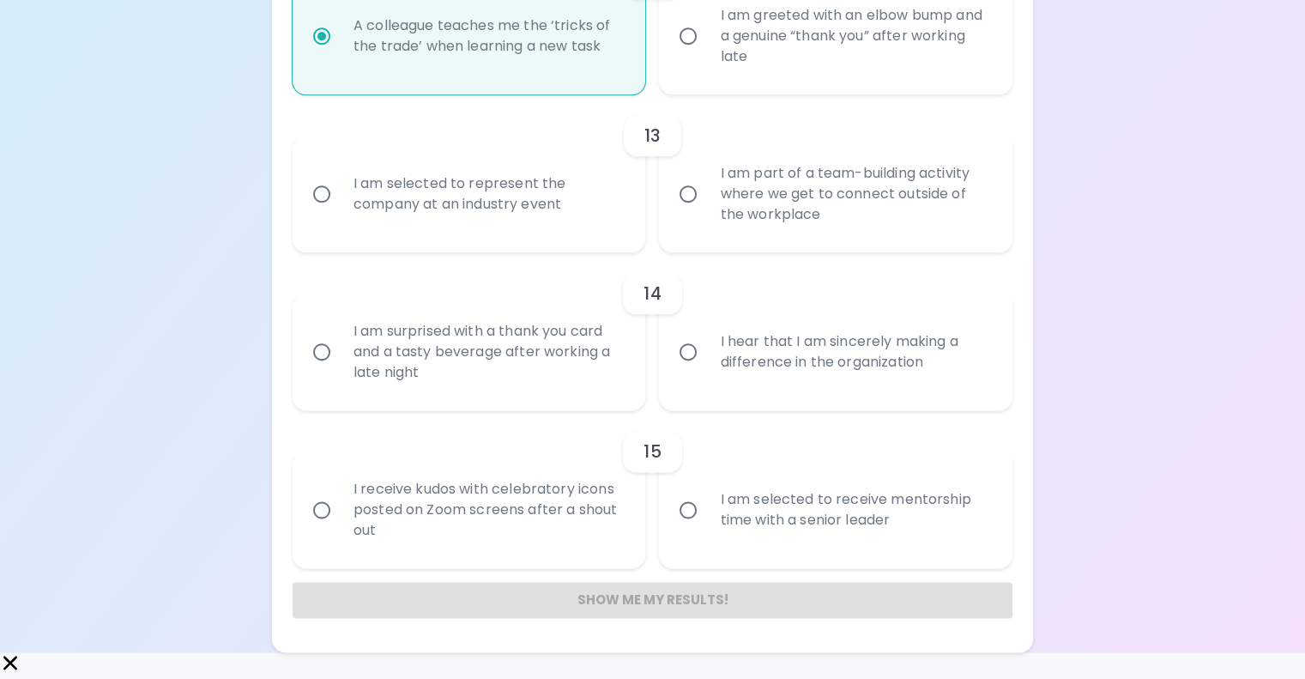
radio input "false"
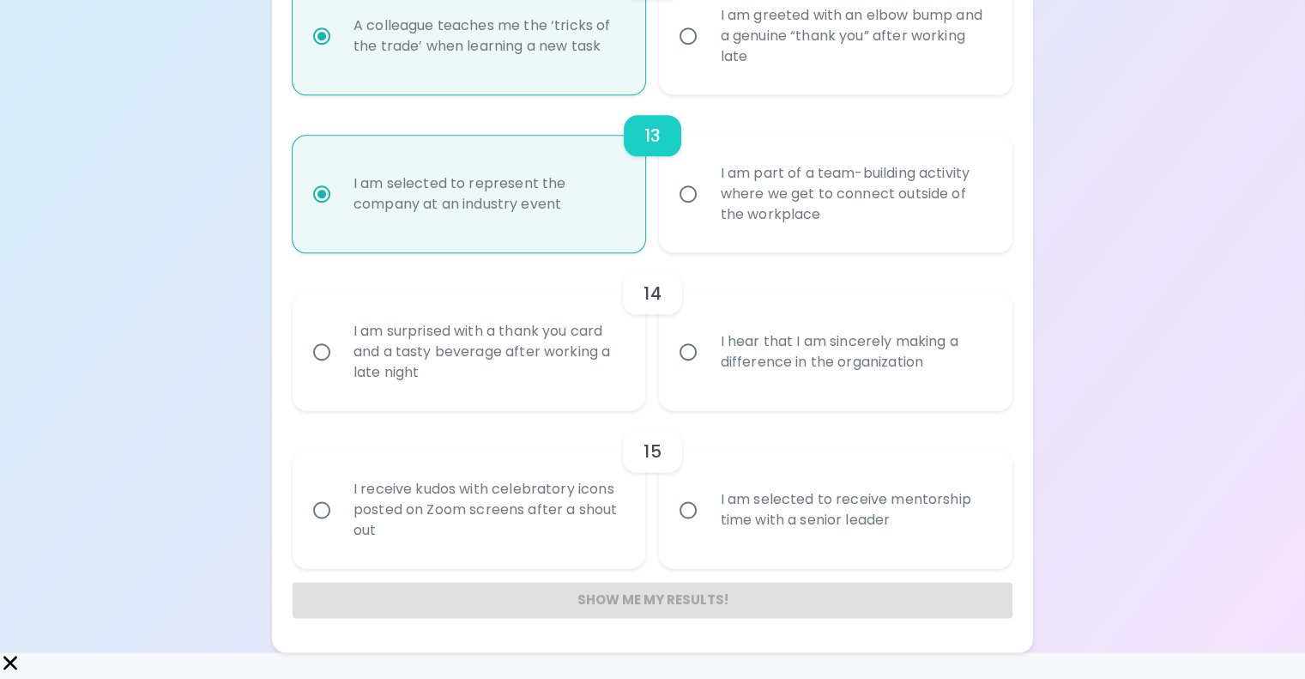
scroll to position [2470, 0]
radio input "true"
click at [697, 370] on input "I hear that I am sincerely making a difference in the organization" at bounding box center [688, 352] width 36 height 36
radio input "false"
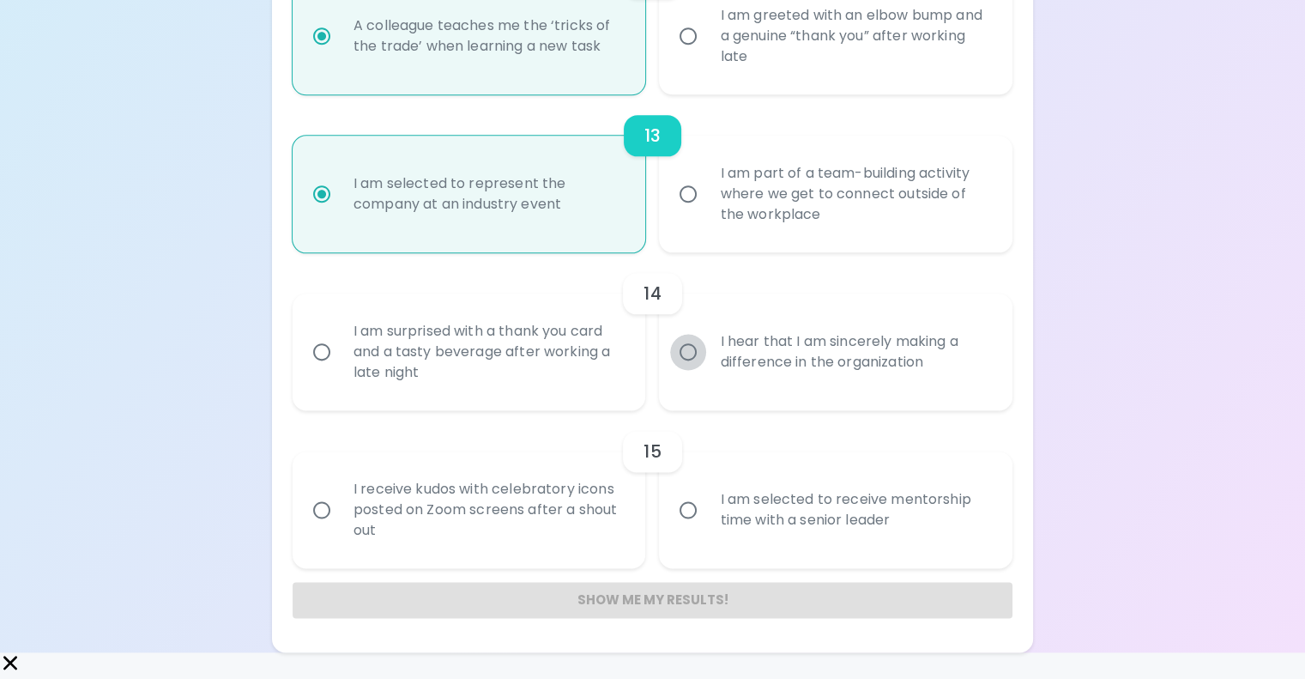
radio input "false"
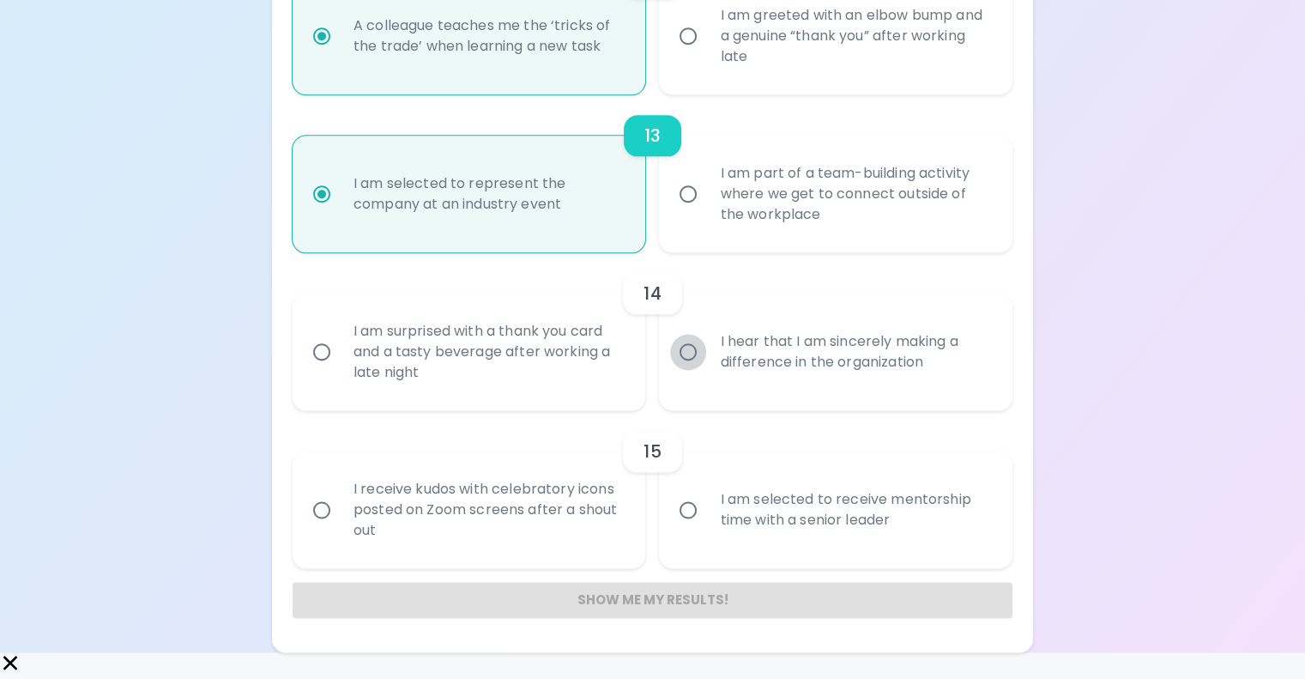
radio input "false"
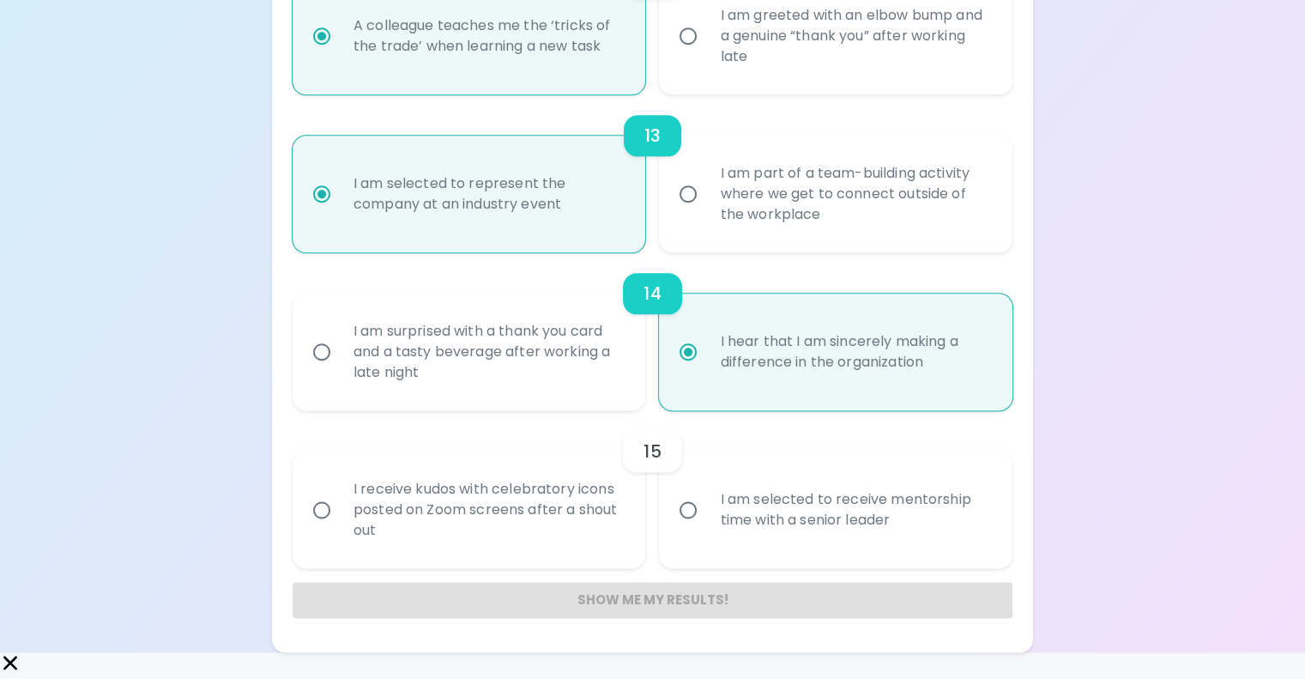
scroll to position [2608, 0]
radio input "true"
click at [690, 510] on input "I am selected to receive mentorship time with a senior leader" at bounding box center [688, 510] width 36 height 36
radio input "false"
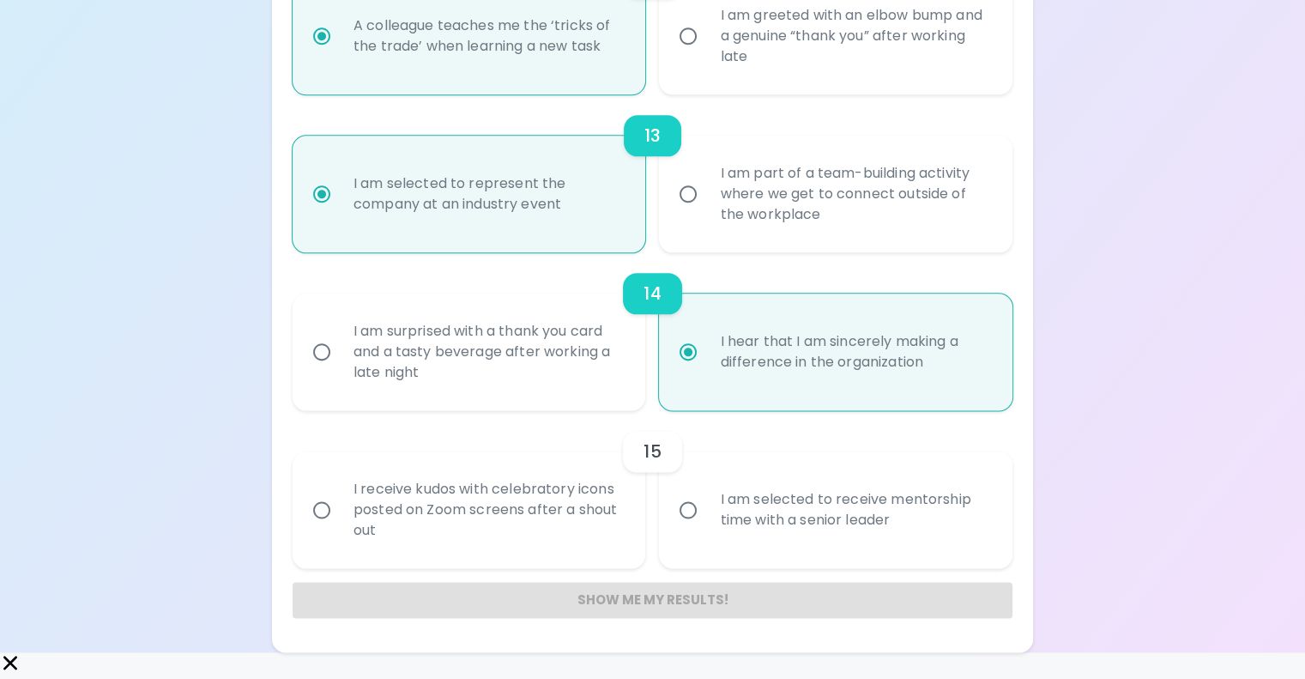
radio input "false"
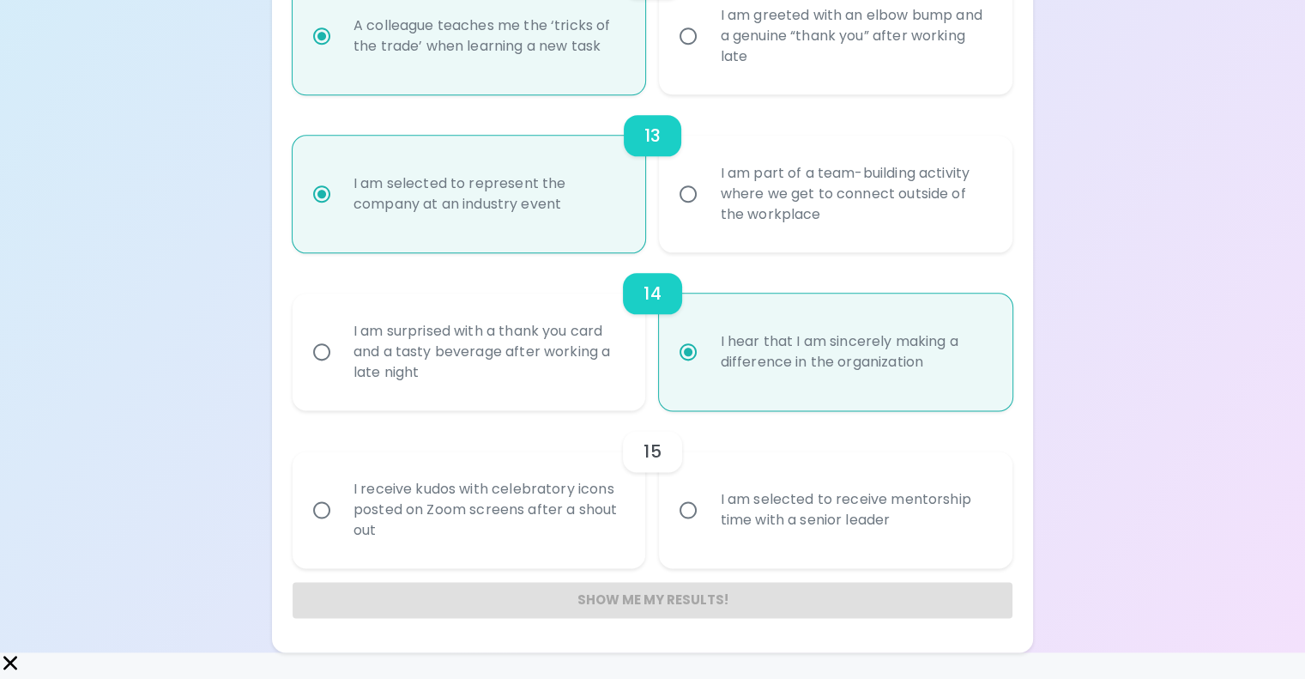
radio input "false"
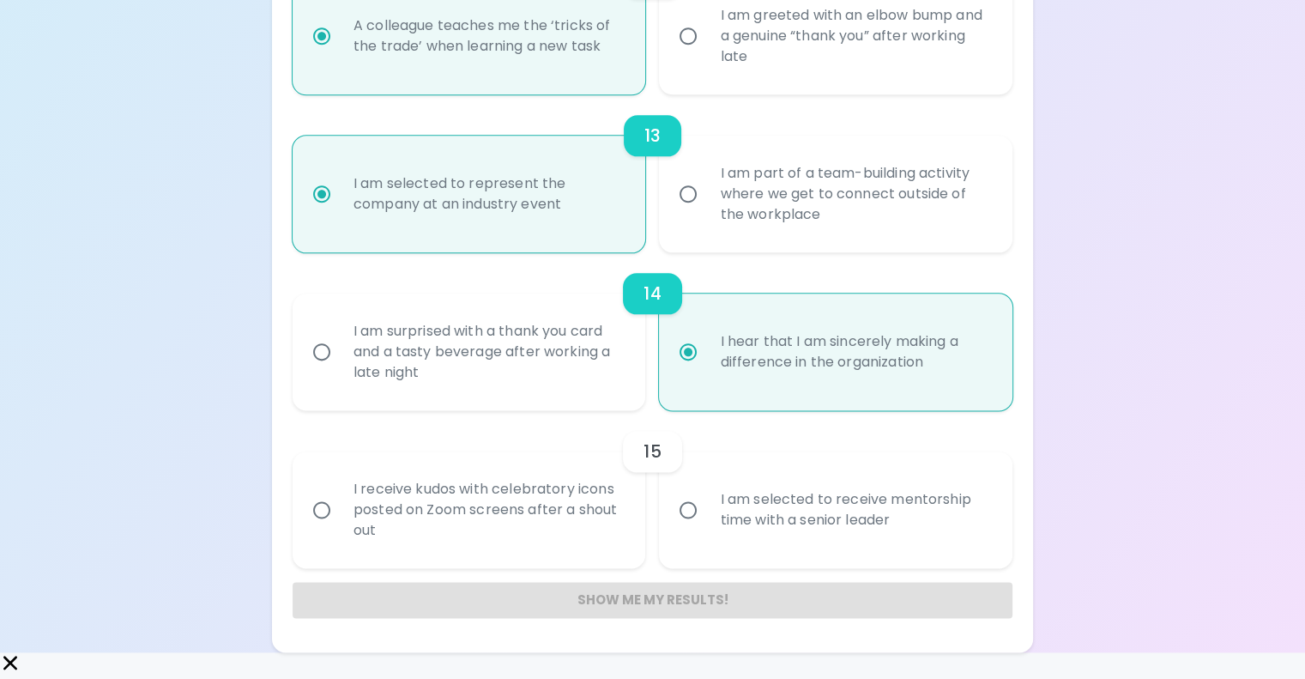
radio input "false"
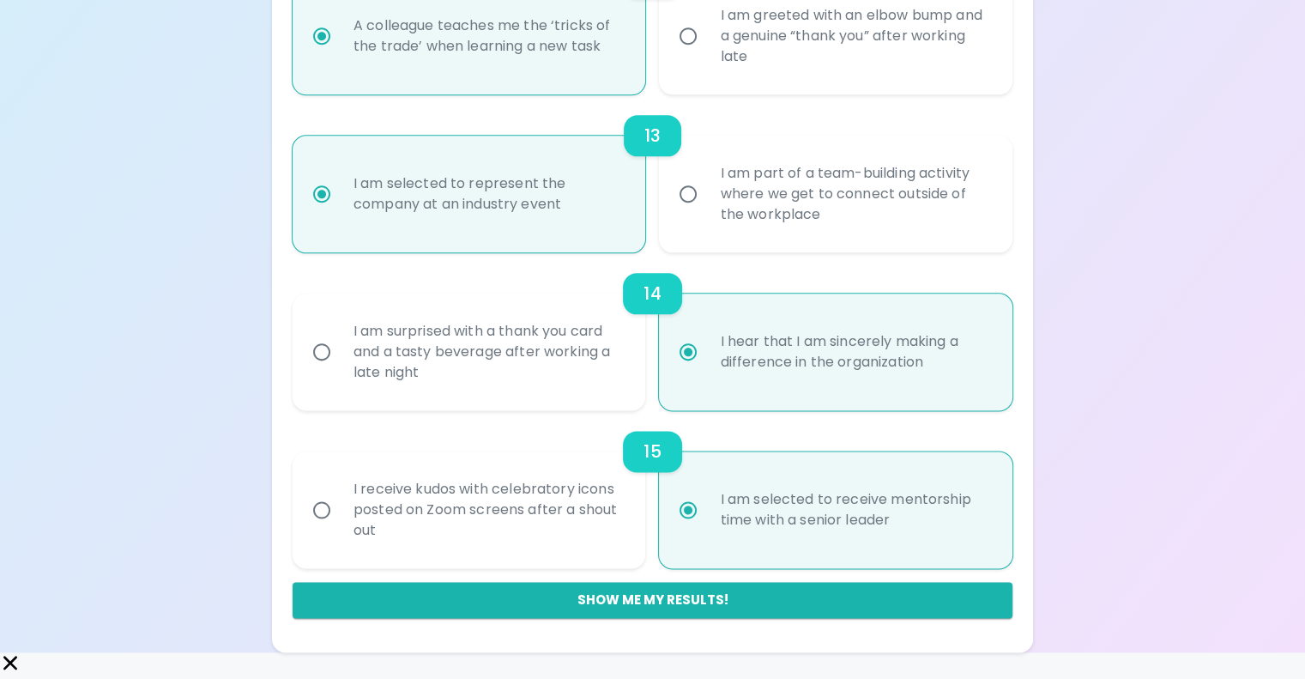
scroll to position [2609, 0]
radio input "true"
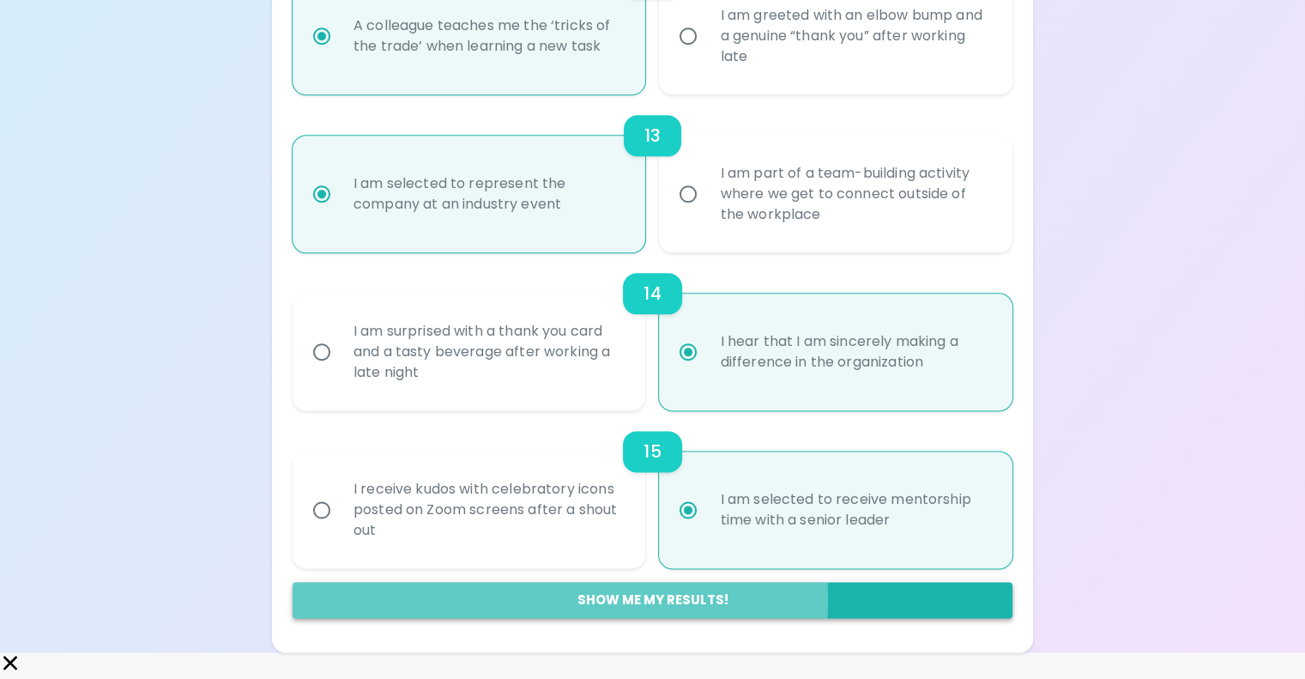
click at [668, 618] on button "Show me my results!" at bounding box center [653, 600] width 720 height 36
radio input "false"
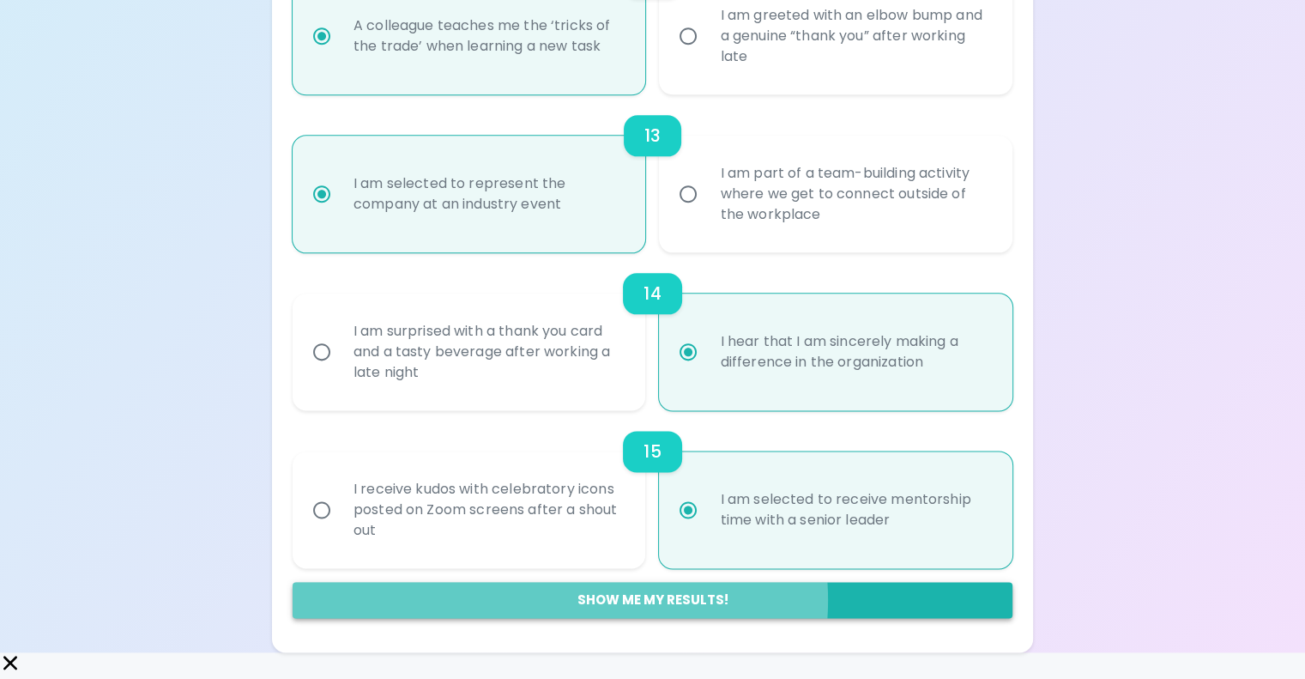
radio input "false"
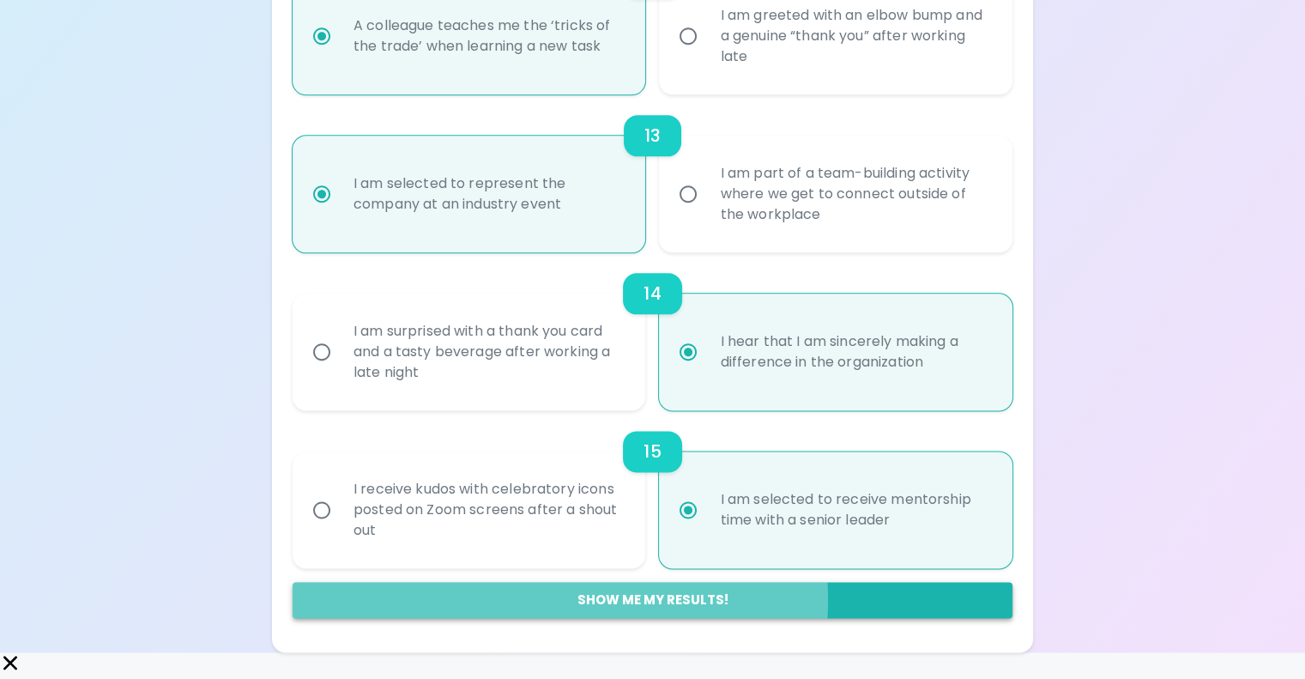
radio input "false"
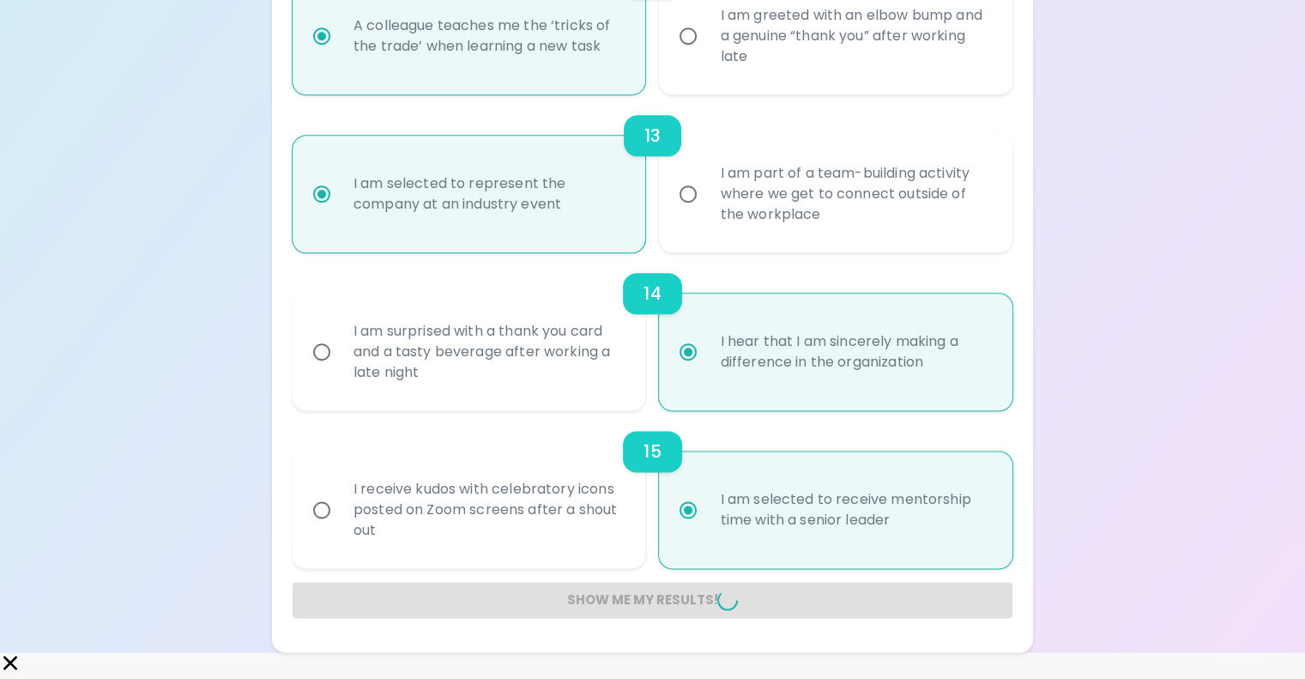
radio input "false"
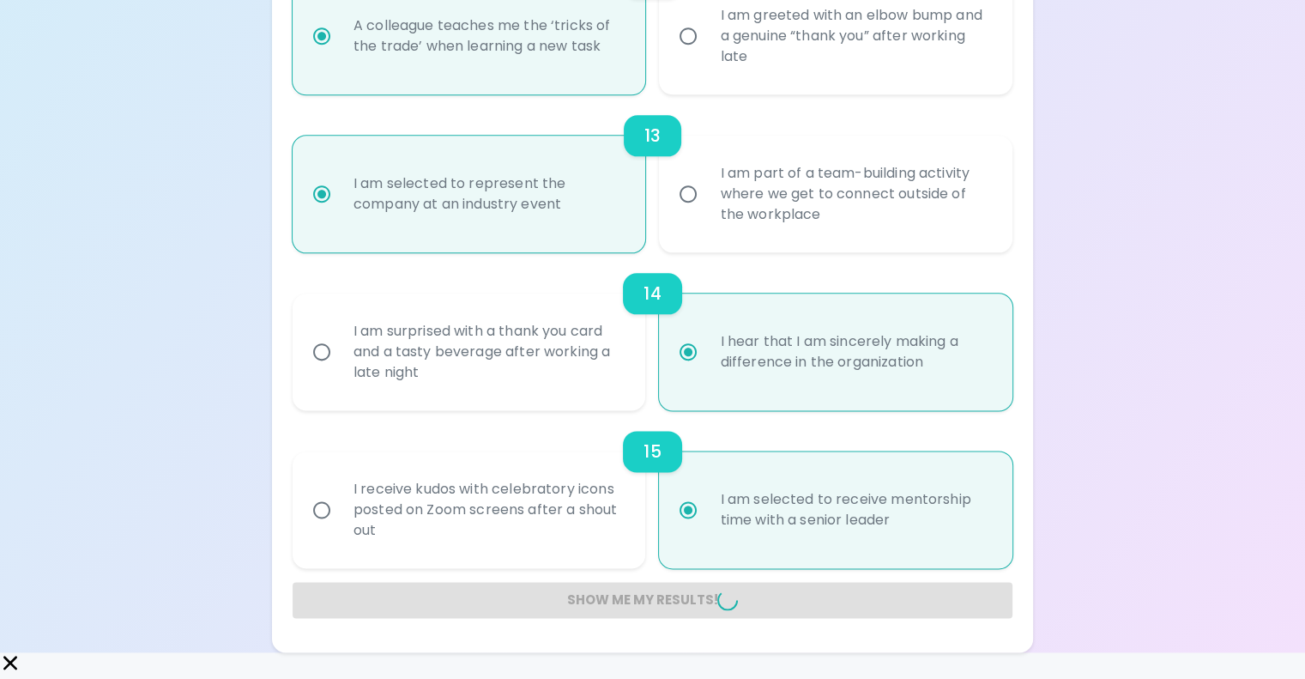
radio input "false"
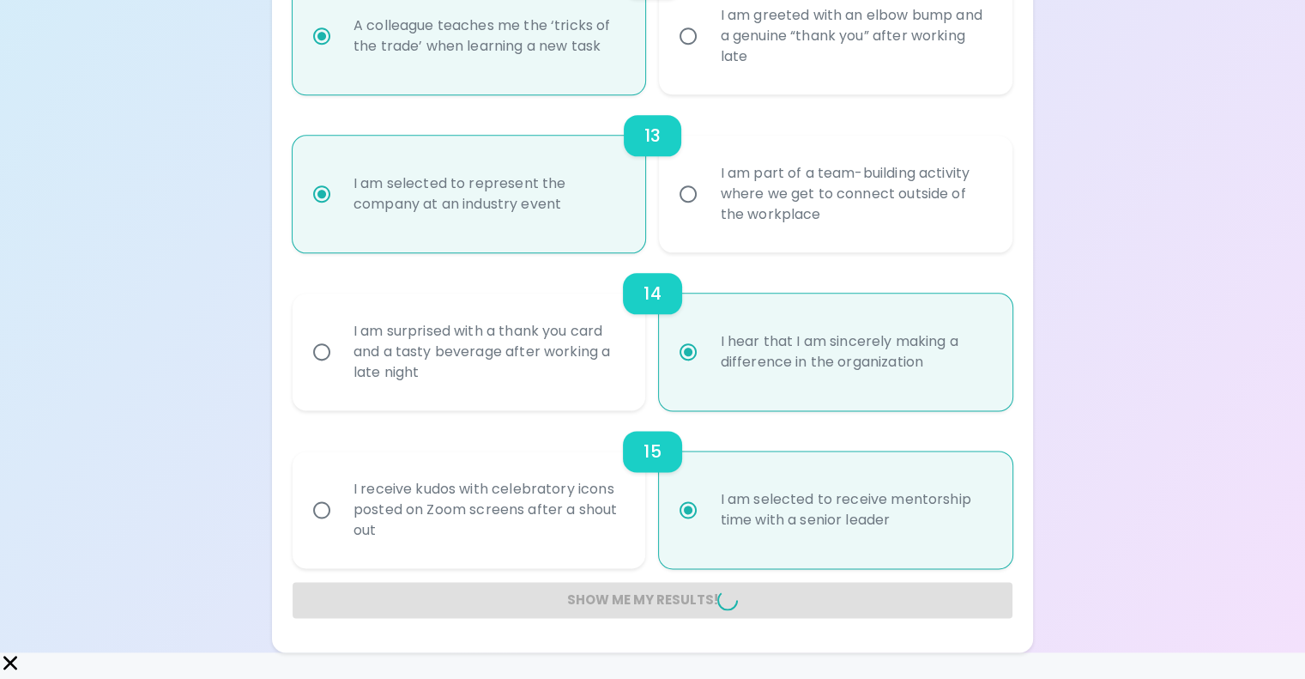
radio input "false"
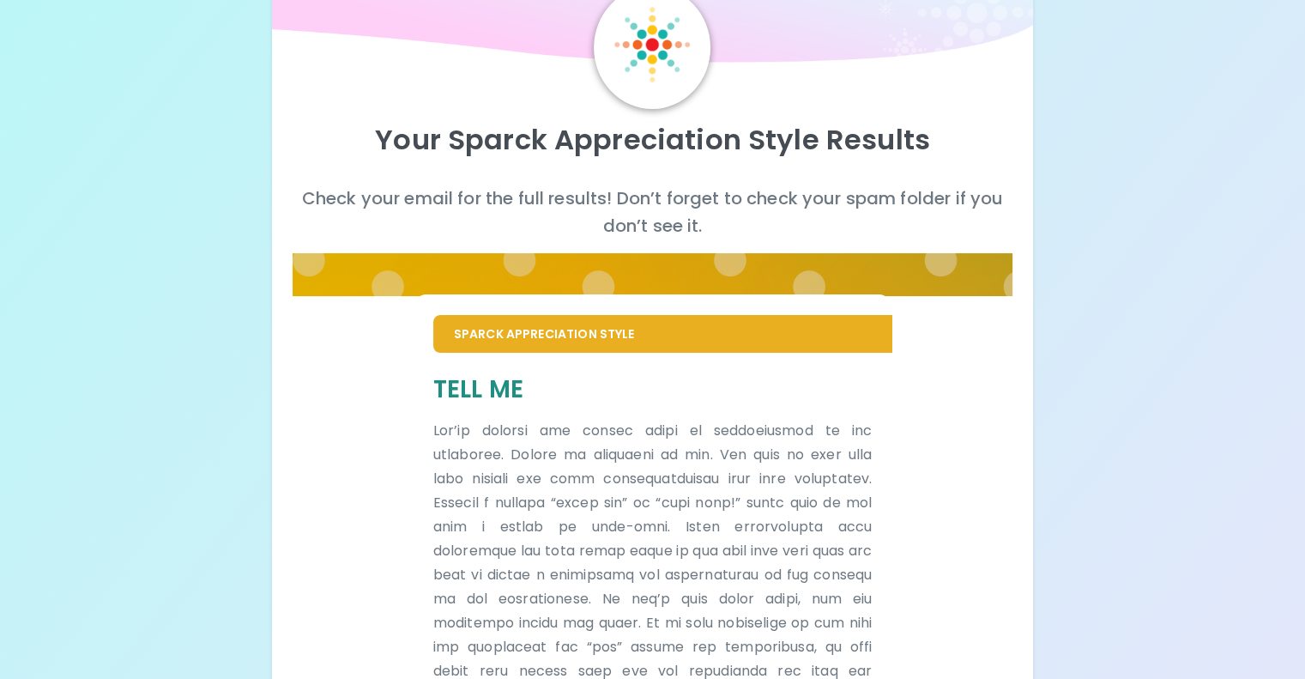
scroll to position [80, 0]
